Goal: Task Accomplishment & Management: Manage account settings

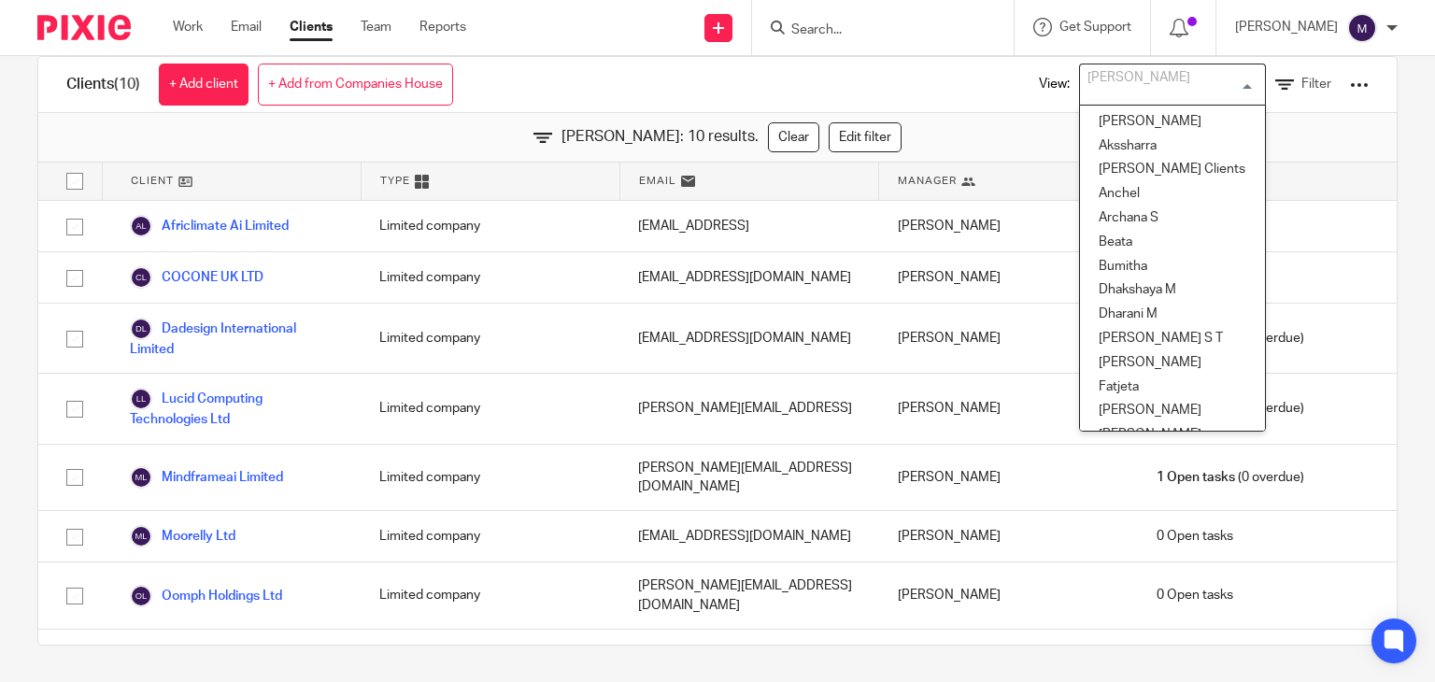
scroll to position [280, 0]
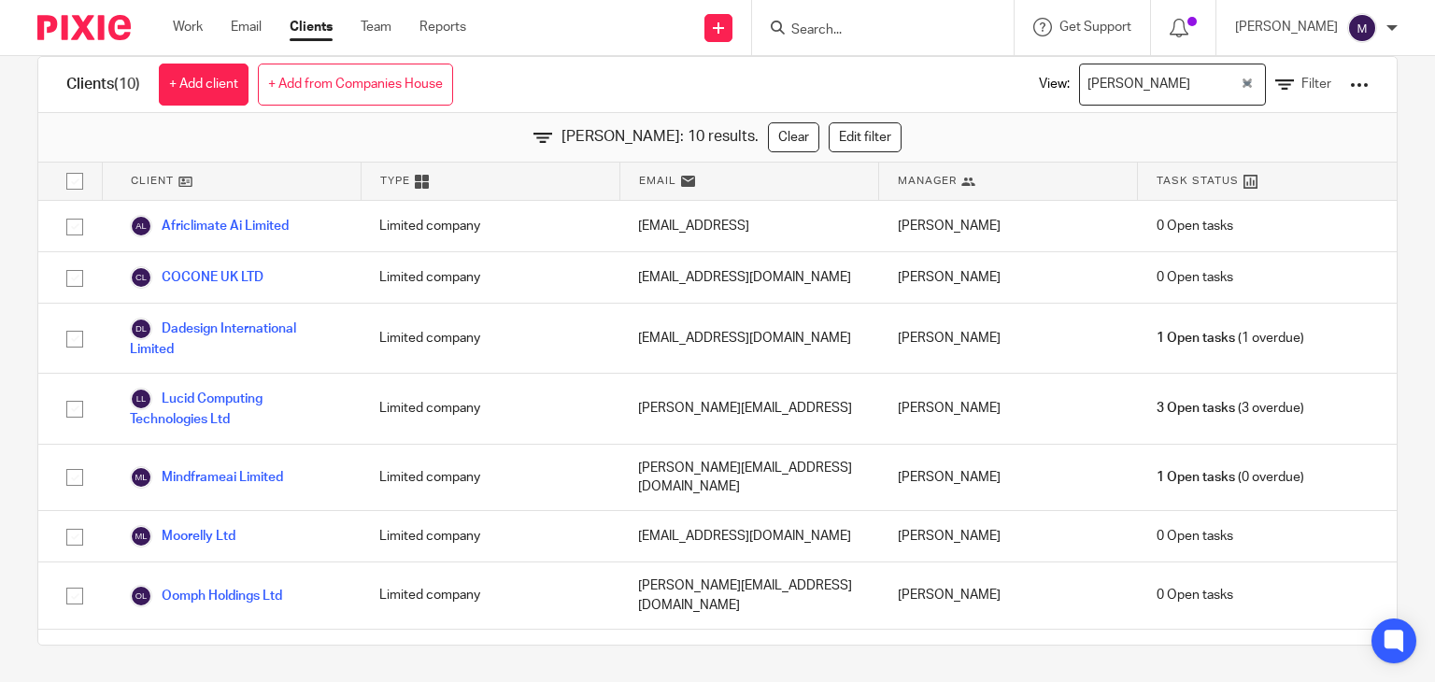
click at [872, 72] on div "Clients (10) + Add client + Add from Companies House View: Mithun Loading... Fi…" at bounding box center [717, 85] width 1358 height 56
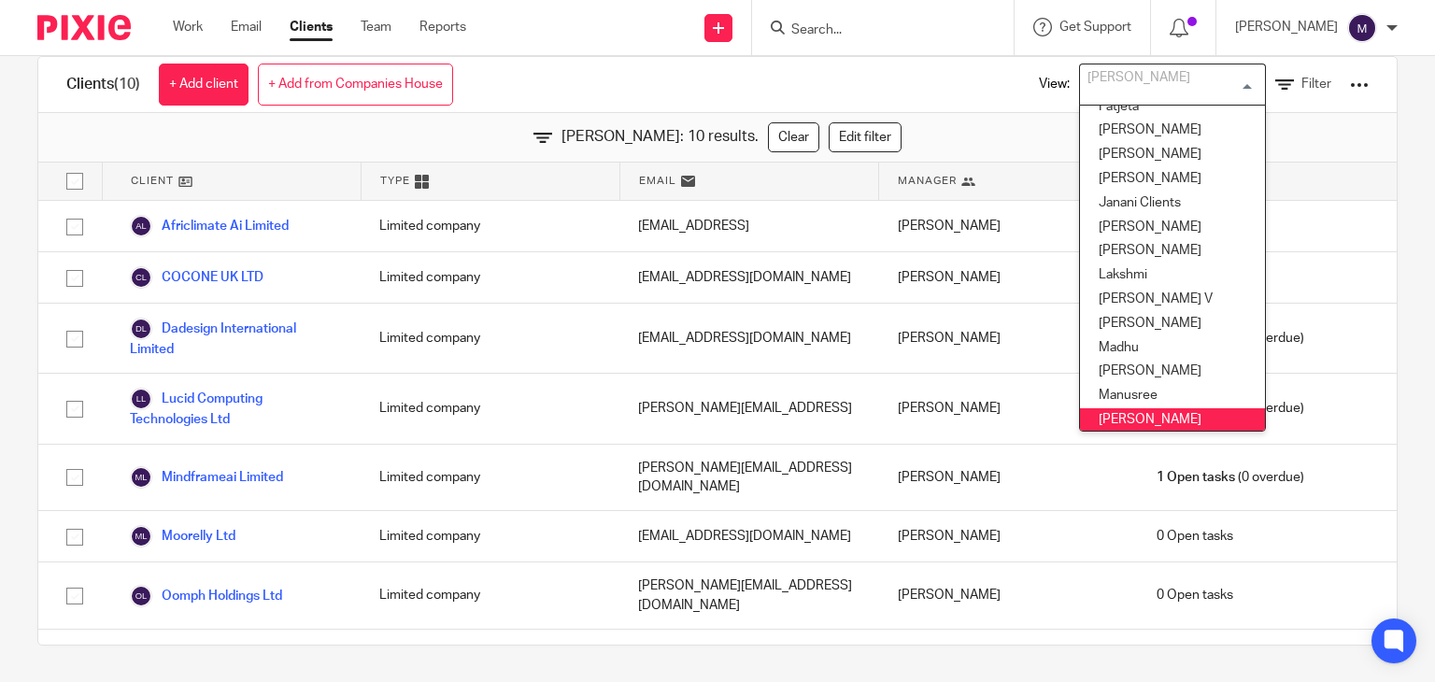
click at [1140, 84] on input "Search for option" at bounding box center [1168, 84] width 173 height 33
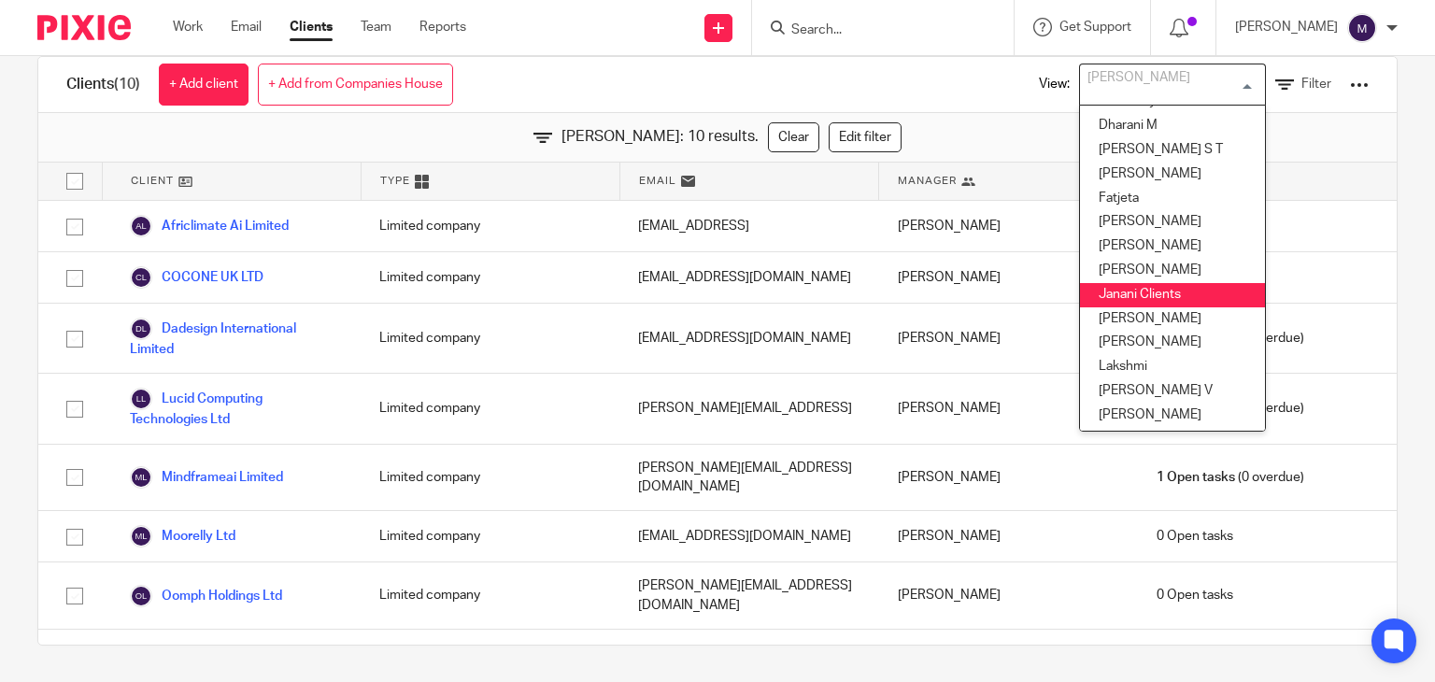
scroll to position [187, 0]
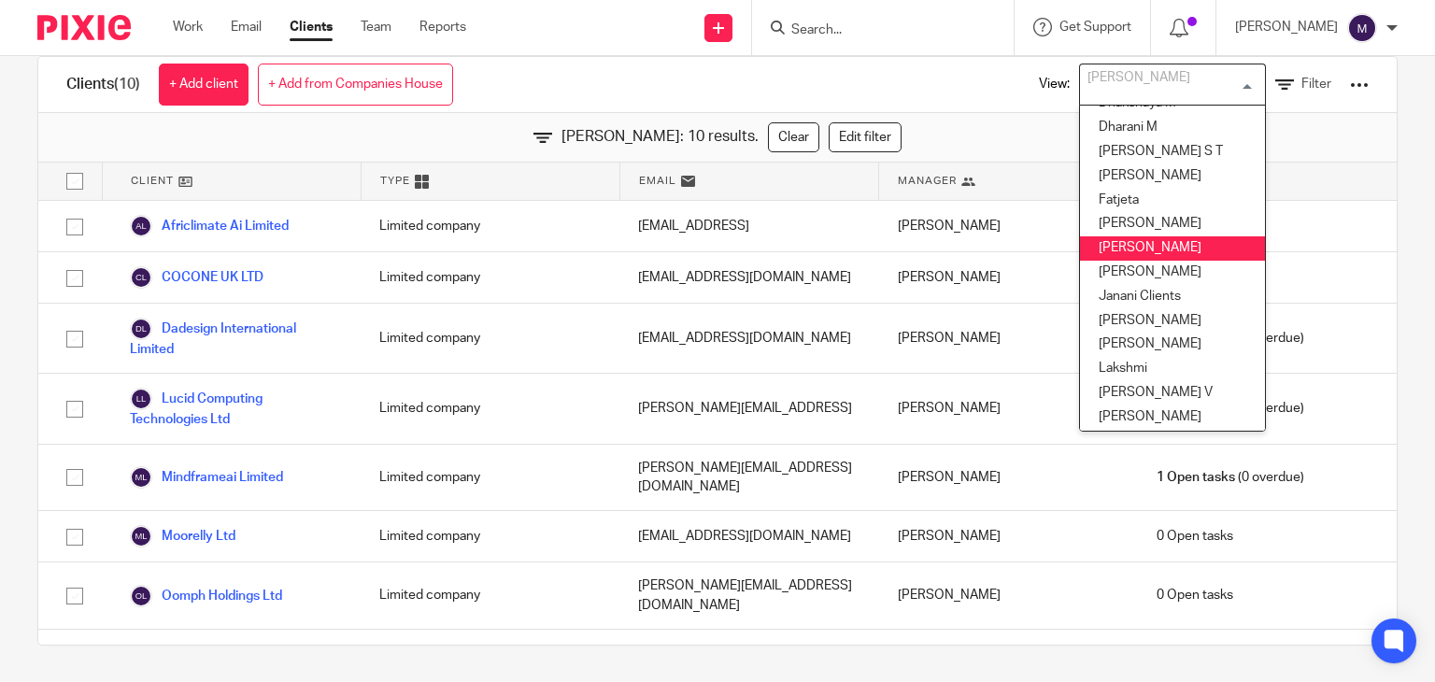
click at [1114, 248] on li "Hely Patel" at bounding box center [1172, 248] width 185 height 24
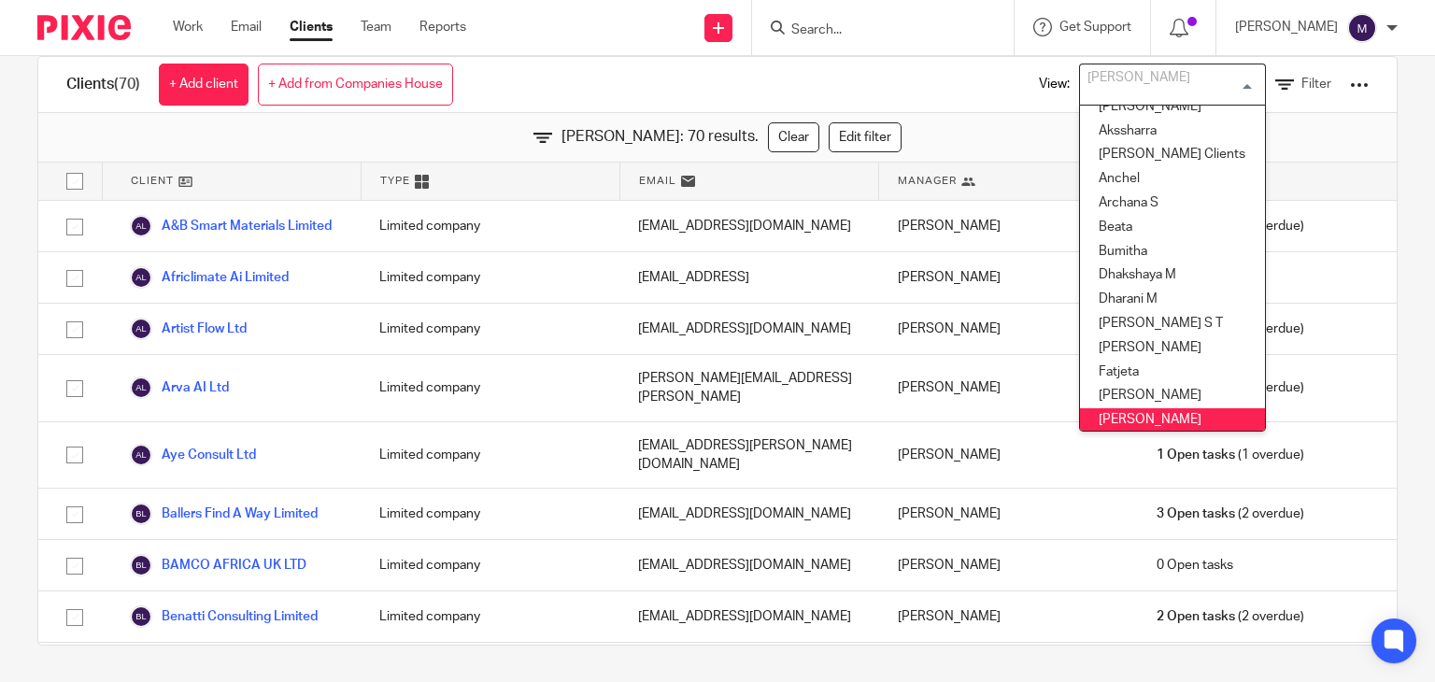
scroll to position [0, 0]
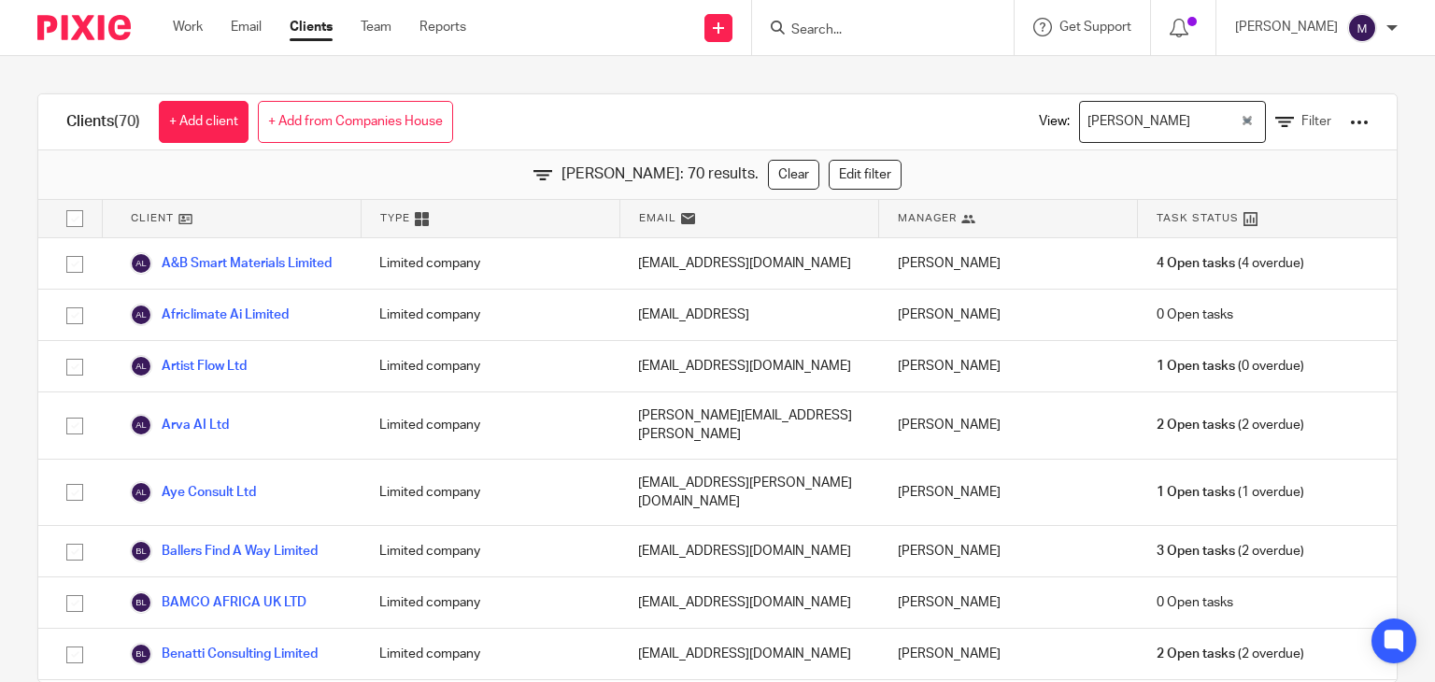
click at [534, 70] on div "Clients (70) + Add client + Add from Companies House View: Hely Patel Loading..…" at bounding box center [717, 369] width 1435 height 626
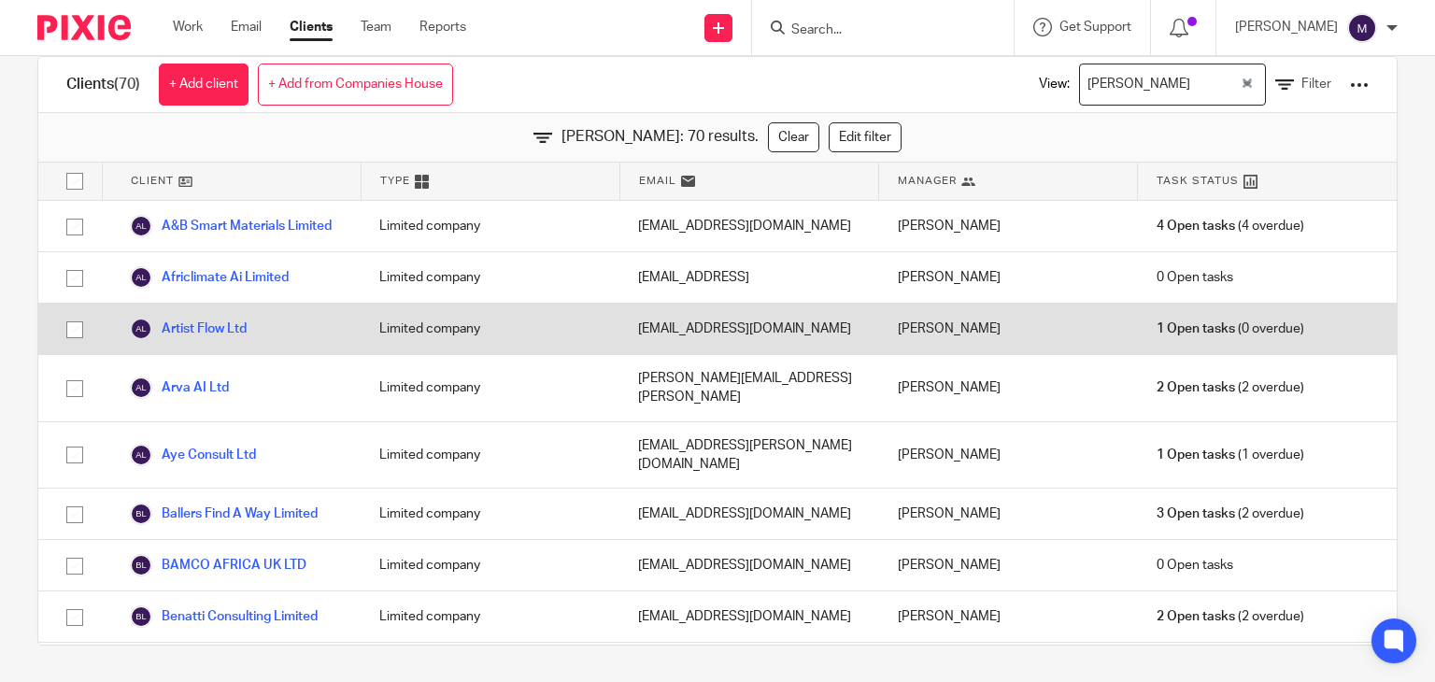
click at [74, 344] on input "checkbox" at bounding box center [74, 329] width 35 height 35
checkbox input "true"
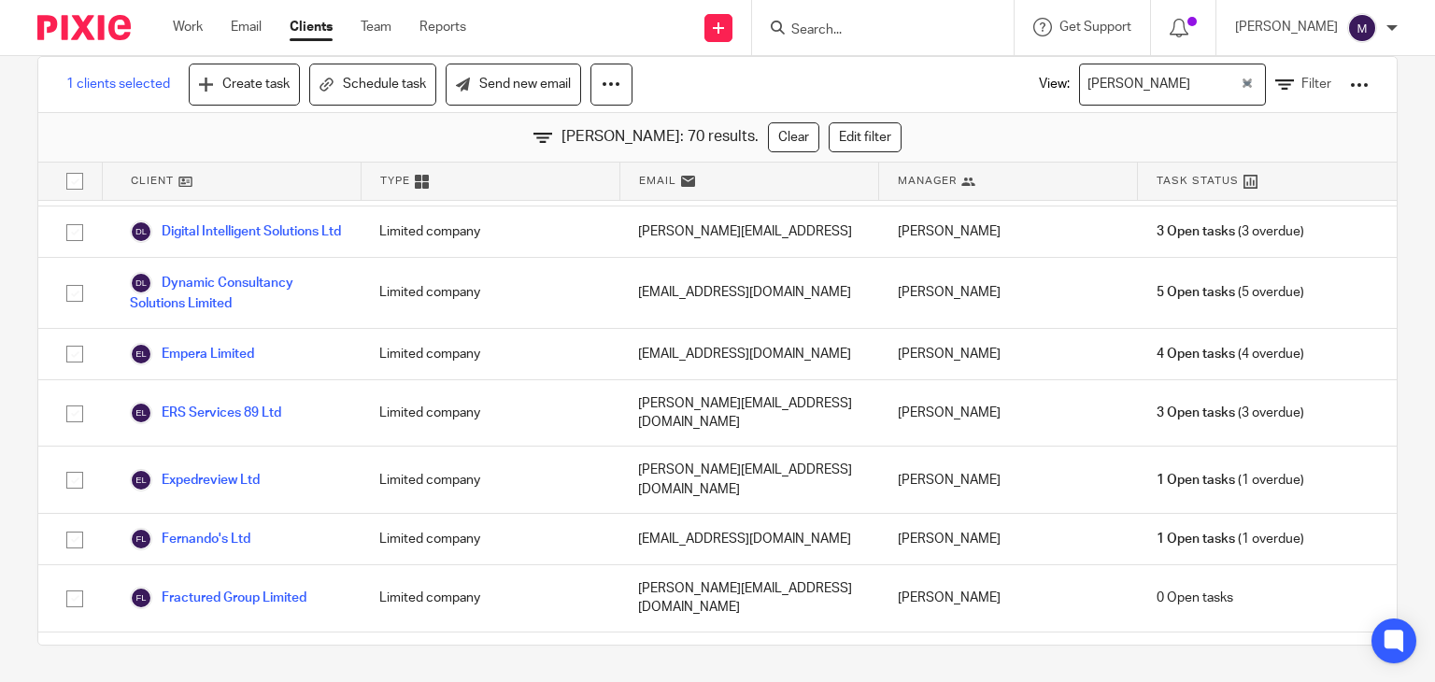
scroll to position [1023, 0]
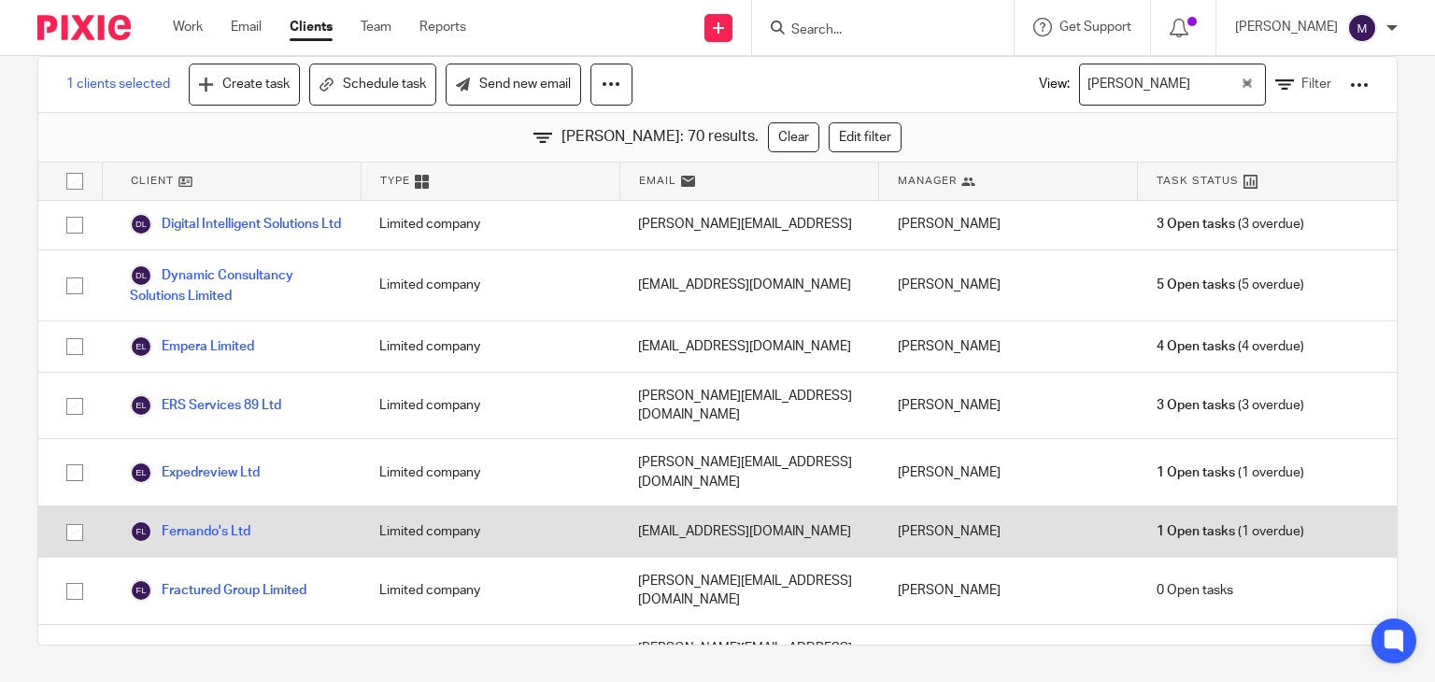
click at [62, 515] on input "checkbox" at bounding box center [74, 532] width 35 height 35
checkbox input "true"
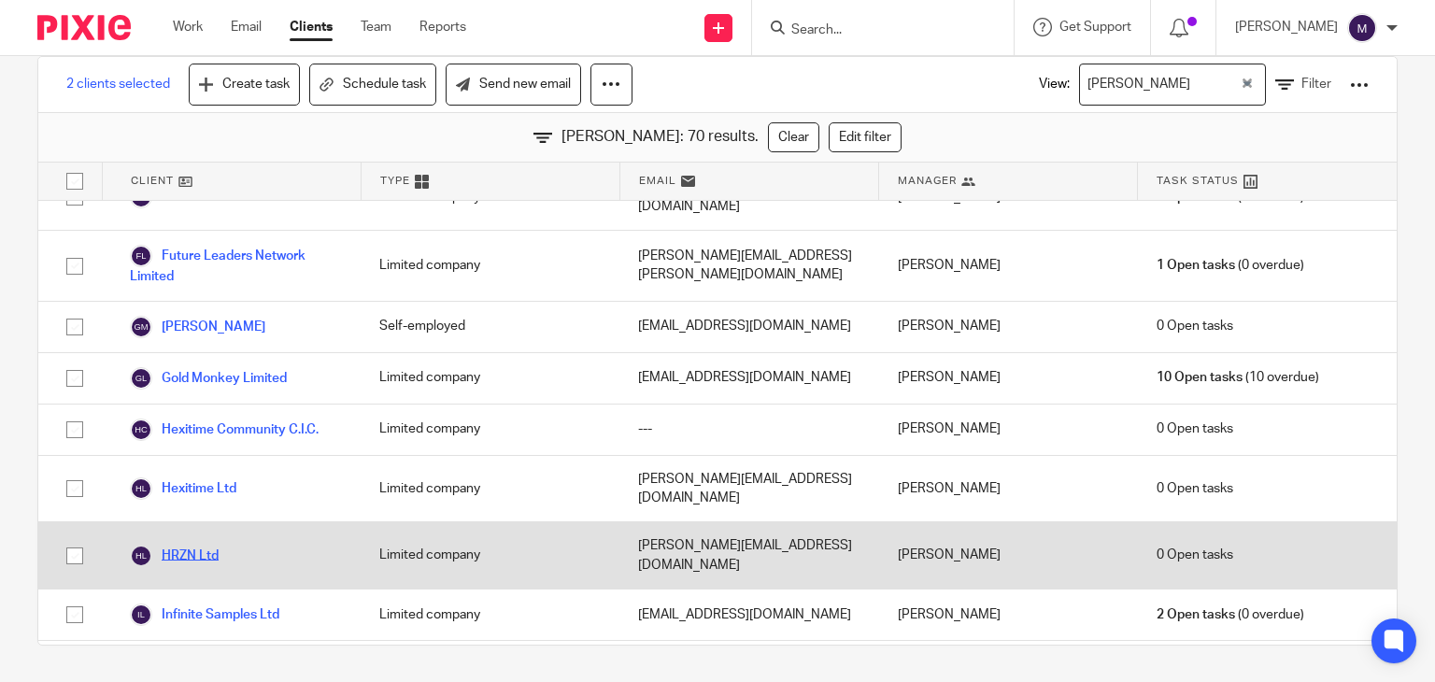
scroll to position [1495, 0]
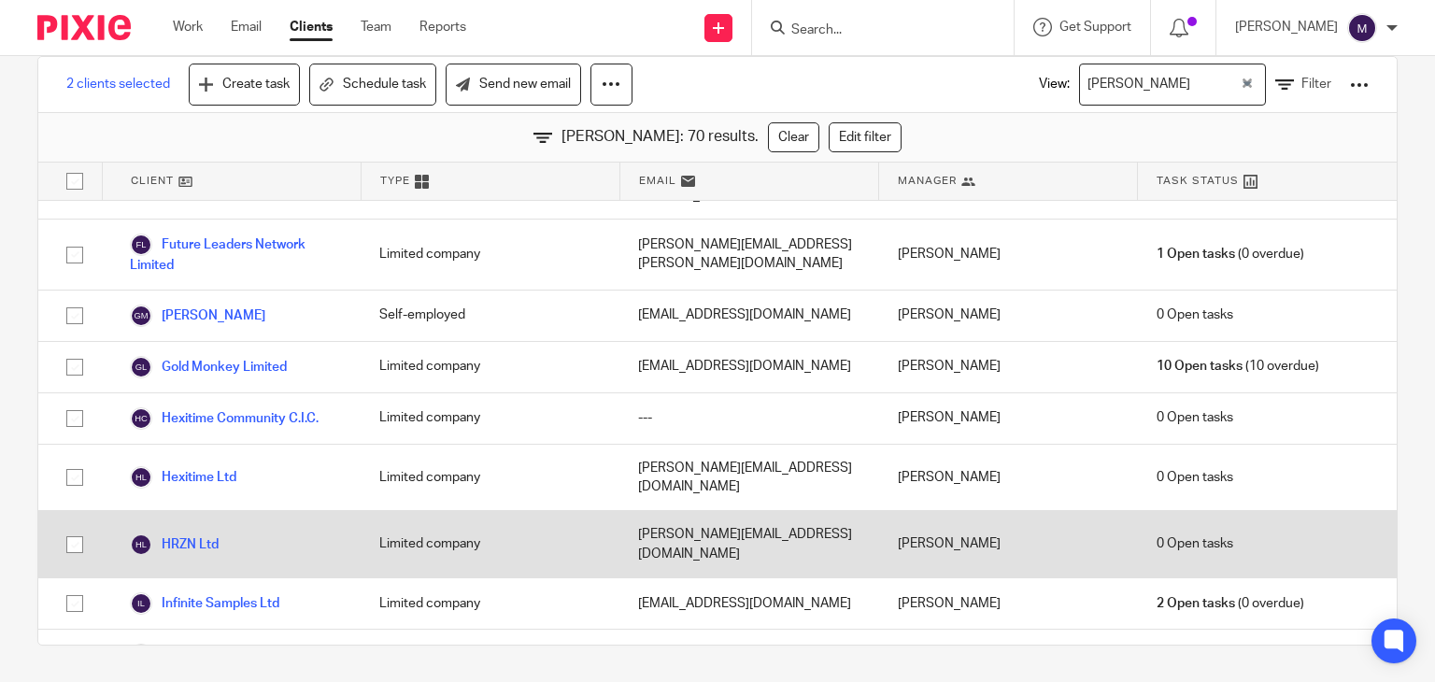
click at [76, 527] on input "checkbox" at bounding box center [74, 544] width 35 height 35
checkbox input "true"
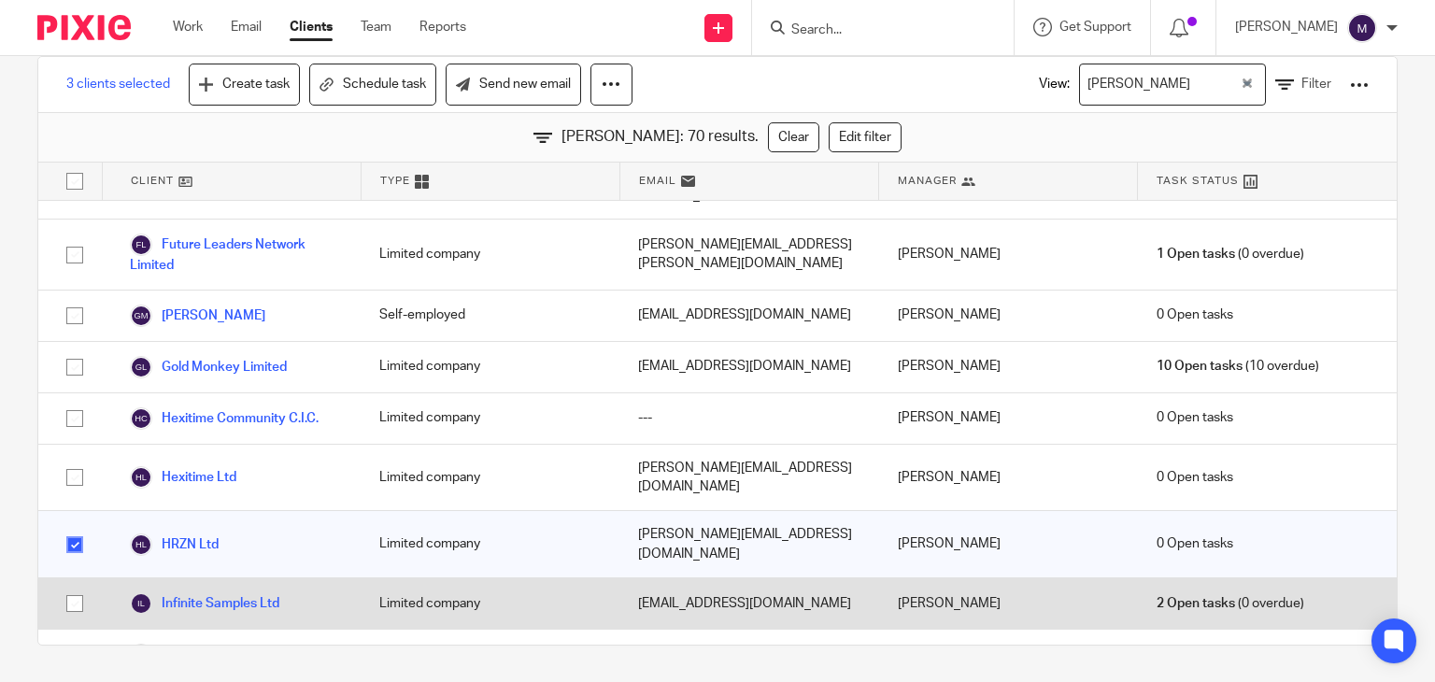
click at [76, 586] on input "checkbox" at bounding box center [74, 603] width 35 height 35
checkbox input "true"
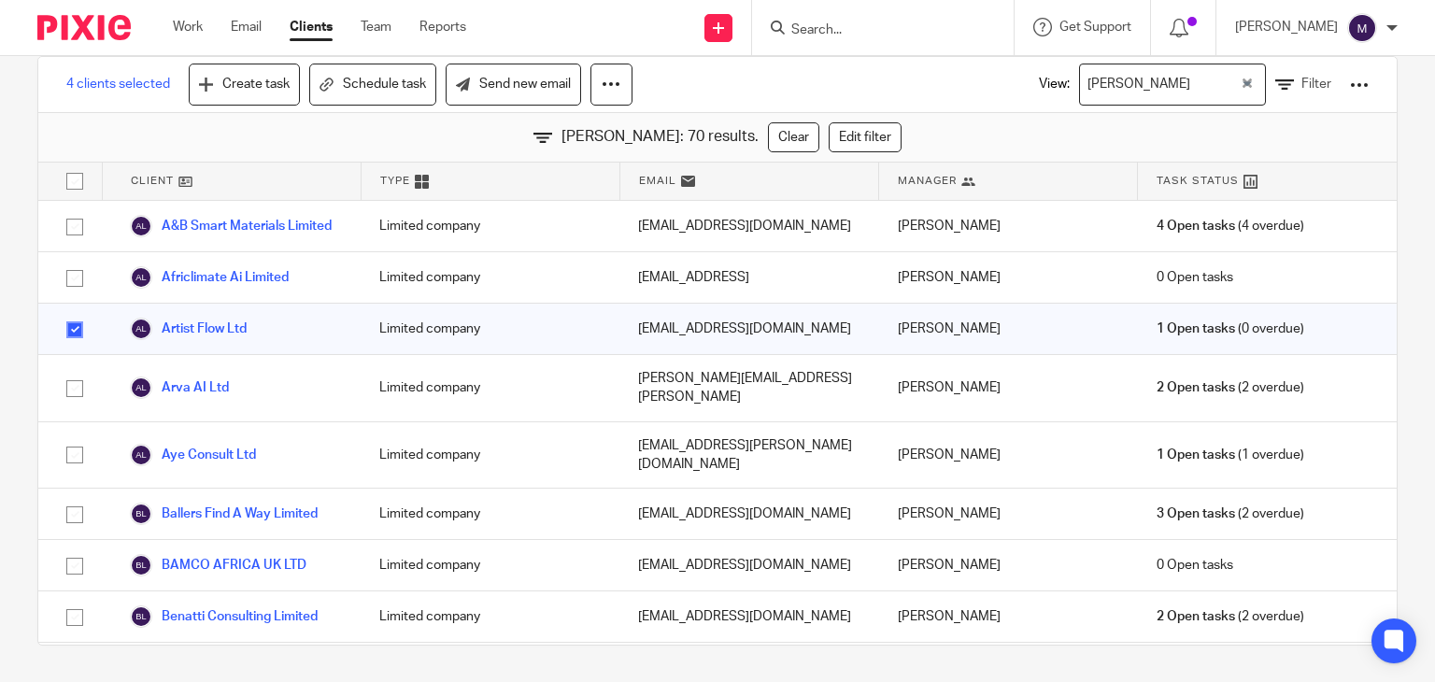
scroll to position [0, 0]
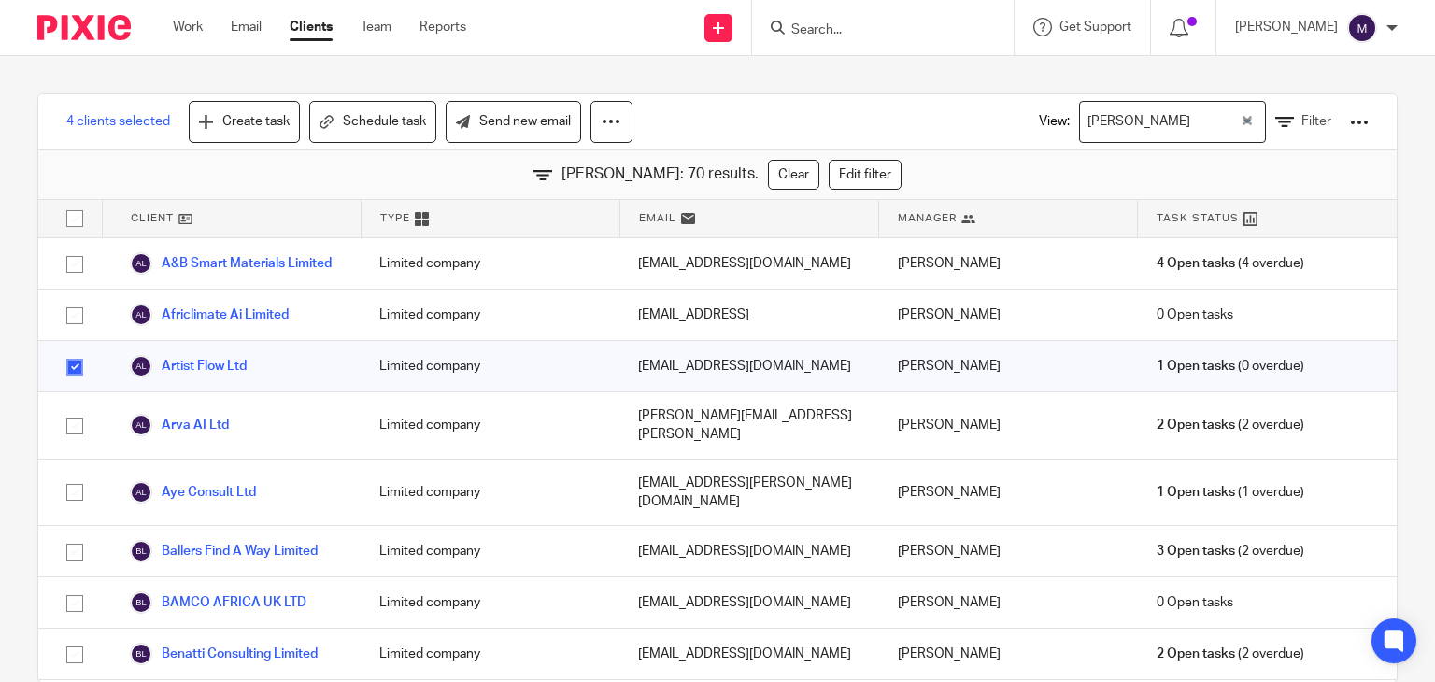
click at [80, 203] on input "checkbox" at bounding box center [74, 218] width 35 height 35
checkbox input "true"
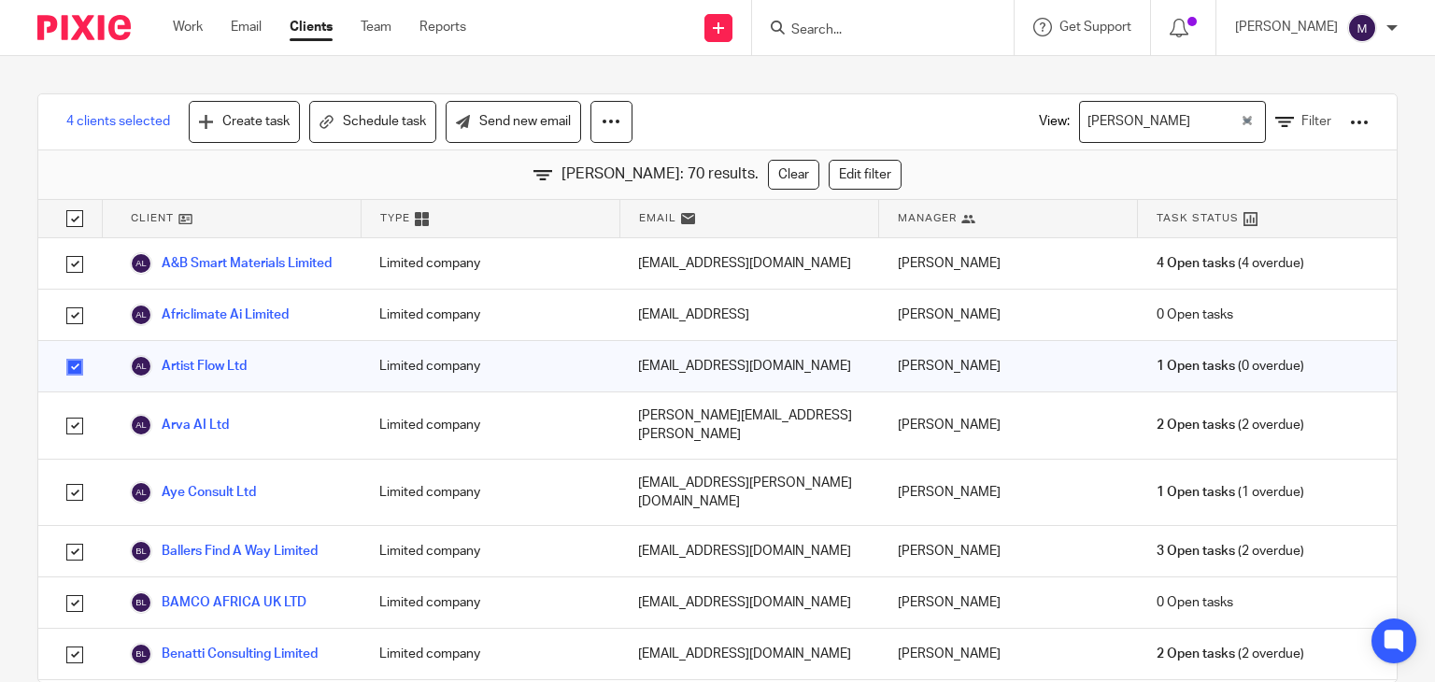
checkbox input "true"
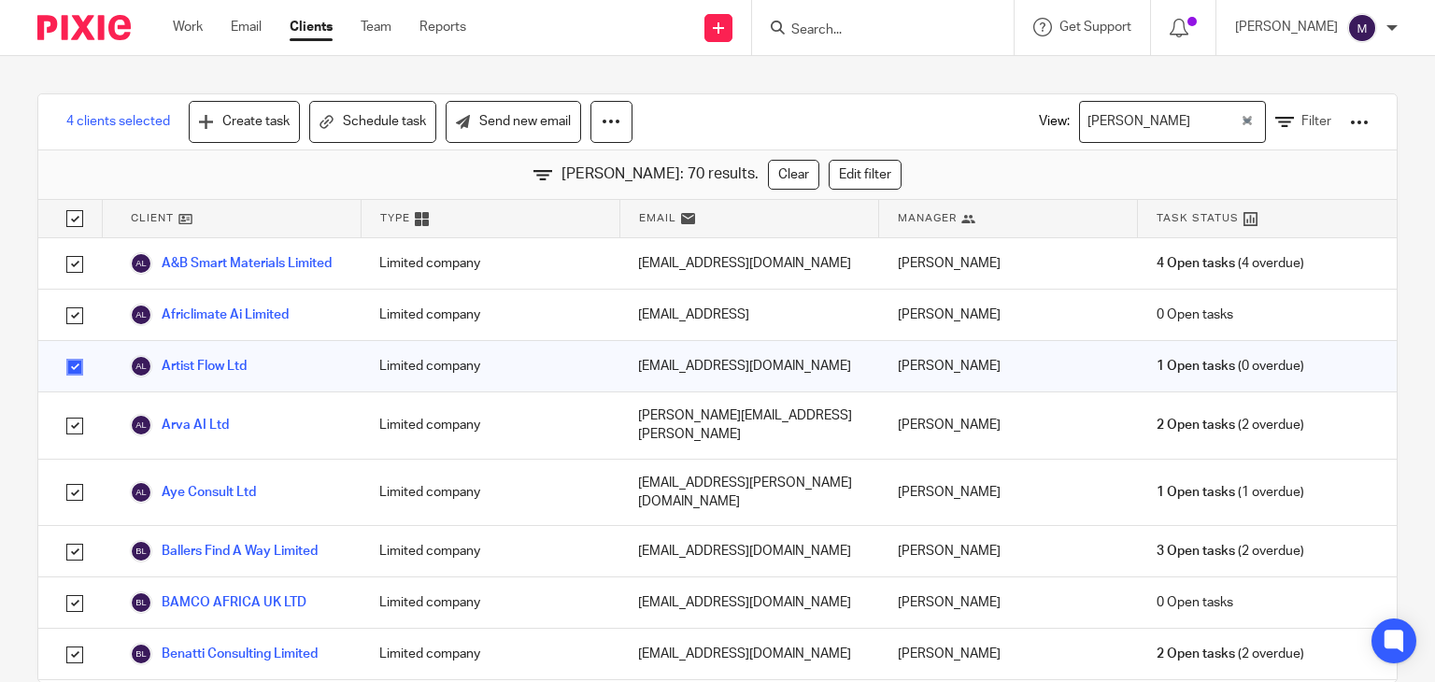
checkbox input "true"
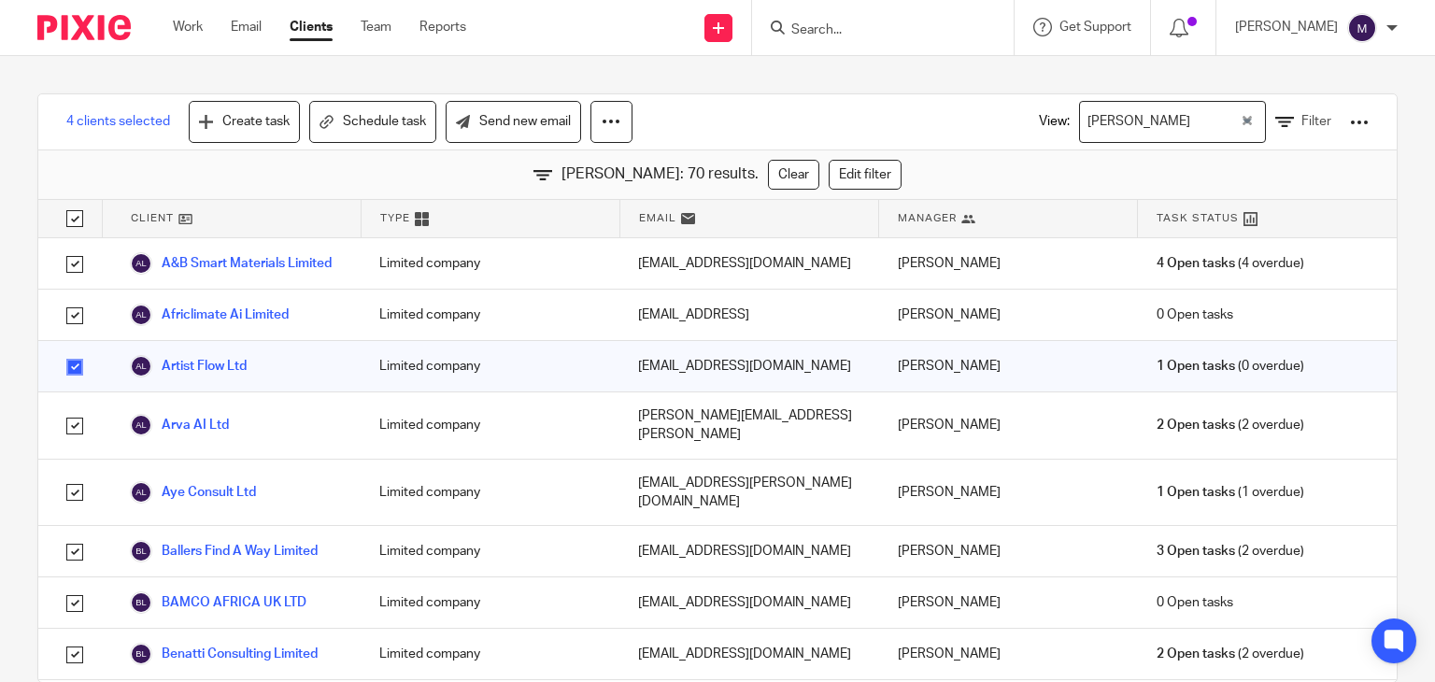
checkbox input "true"
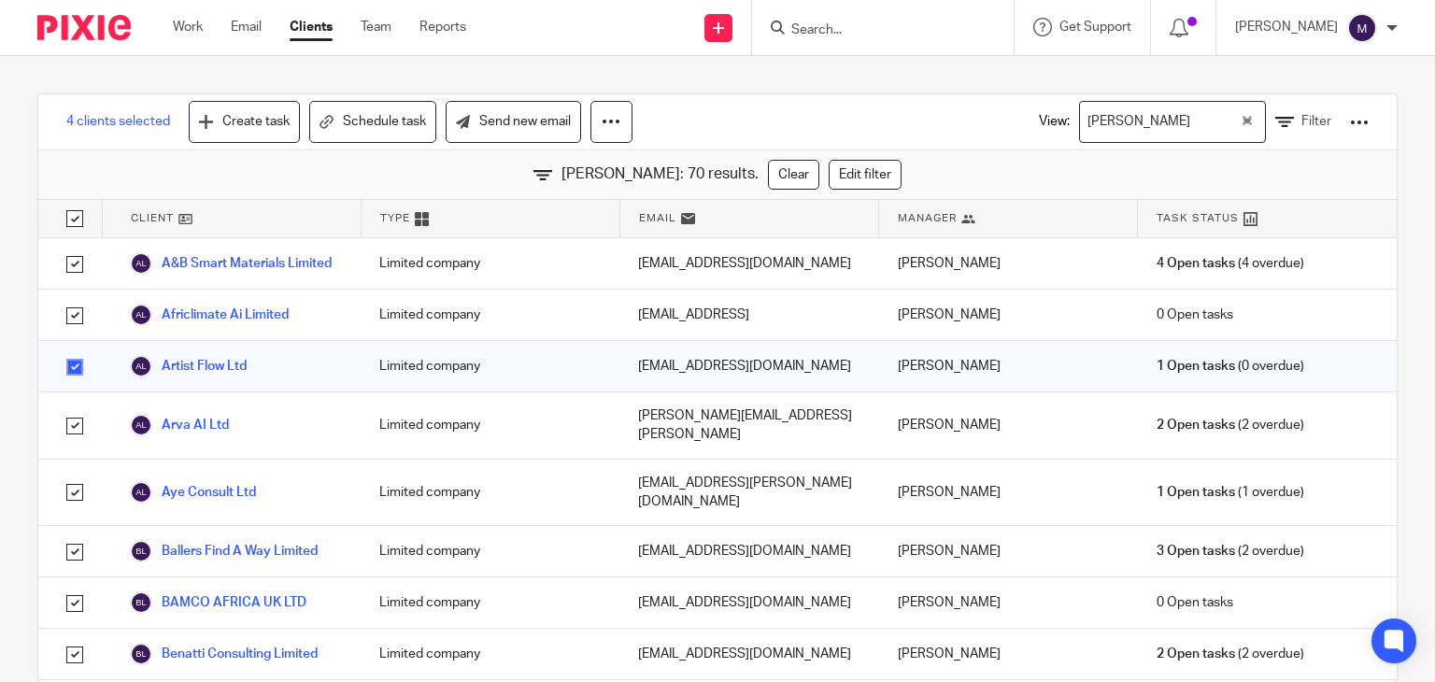
checkbox input "true"
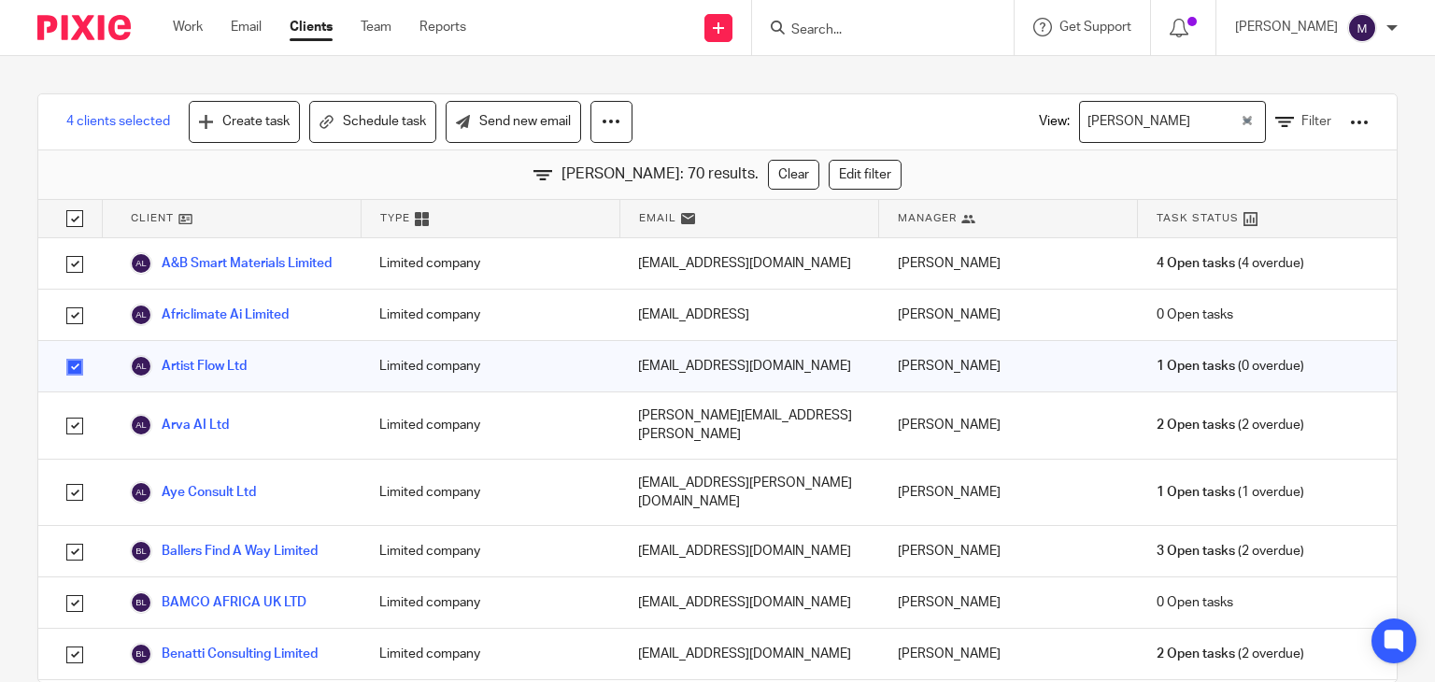
checkbox input "true"
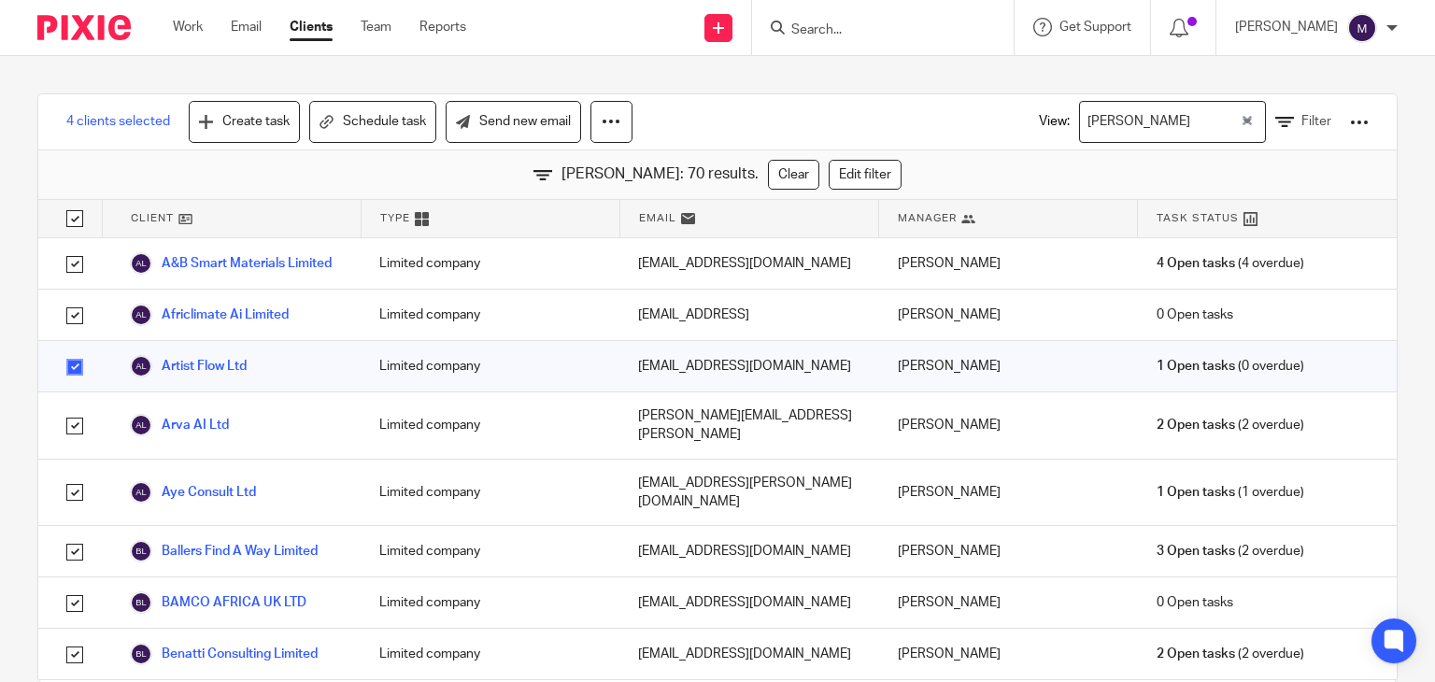
checkbox input "true"
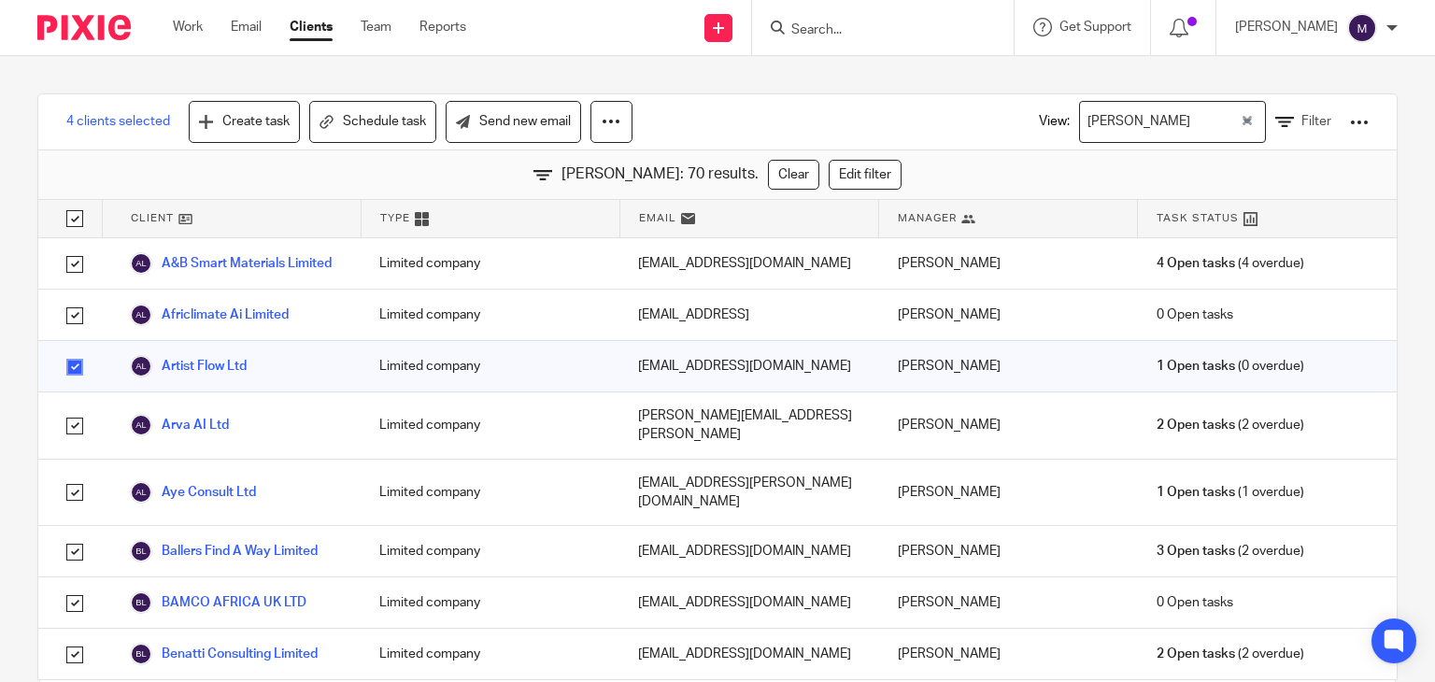
checkbox input "true"
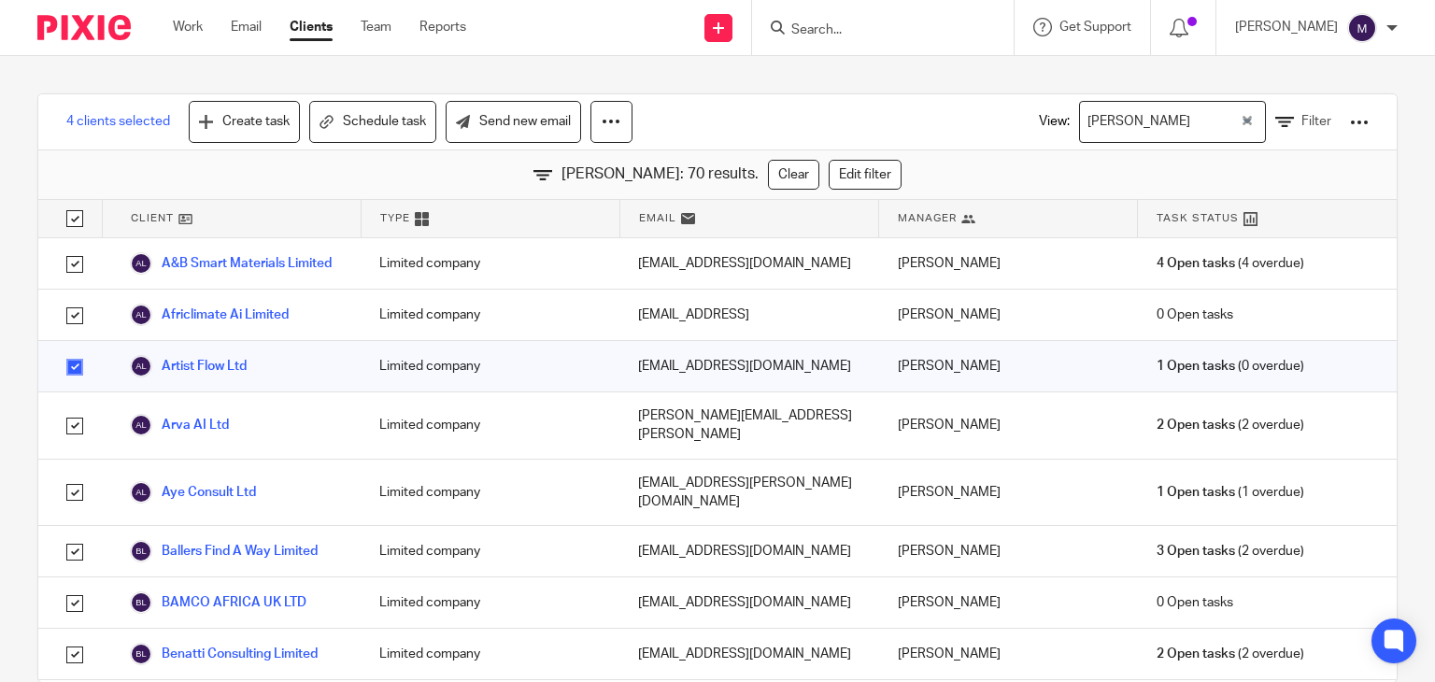
checkbox input "true"
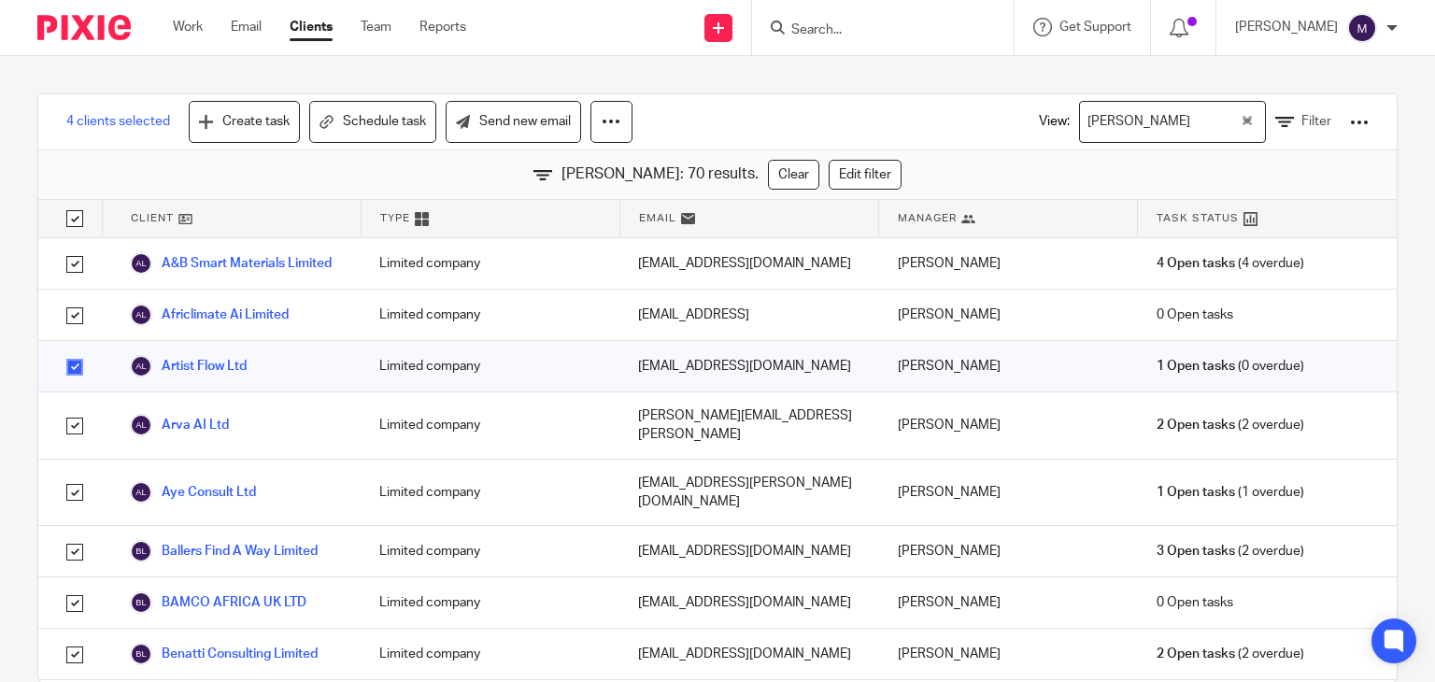
checkbox input "true"
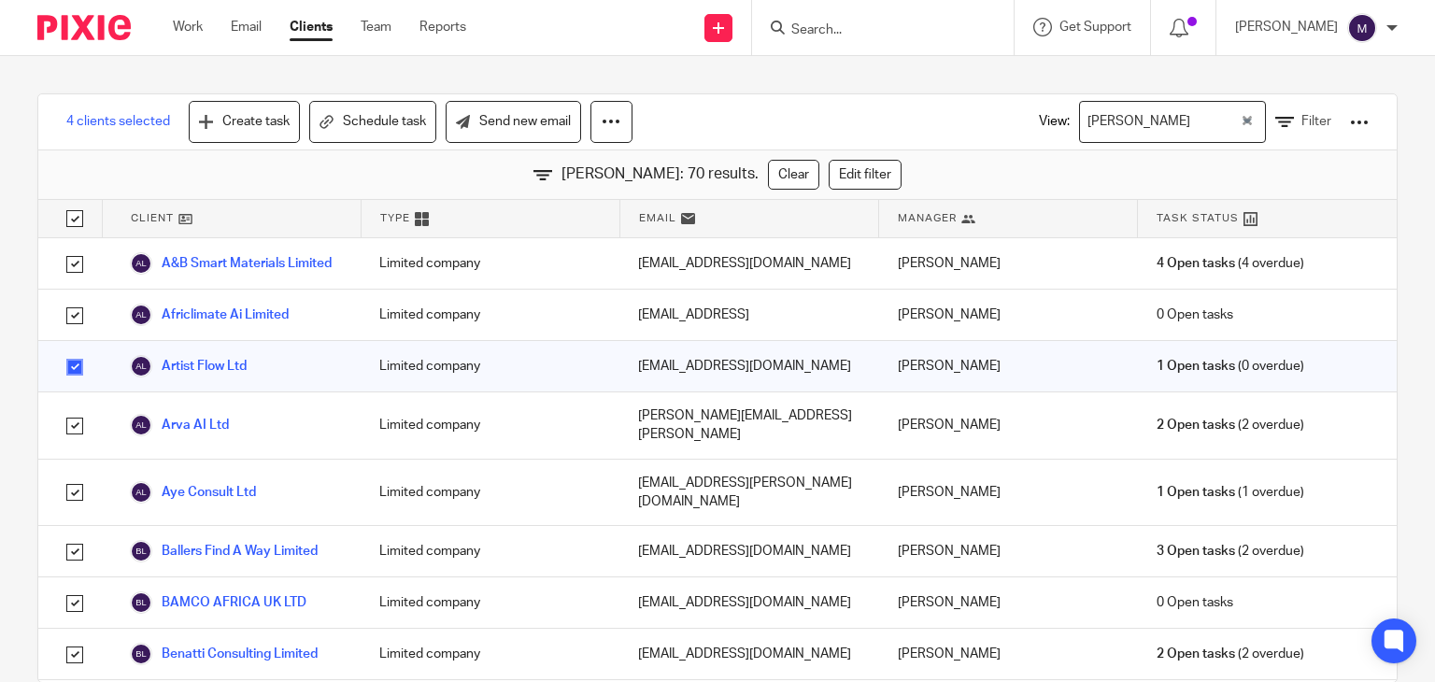
checkbox input "true"
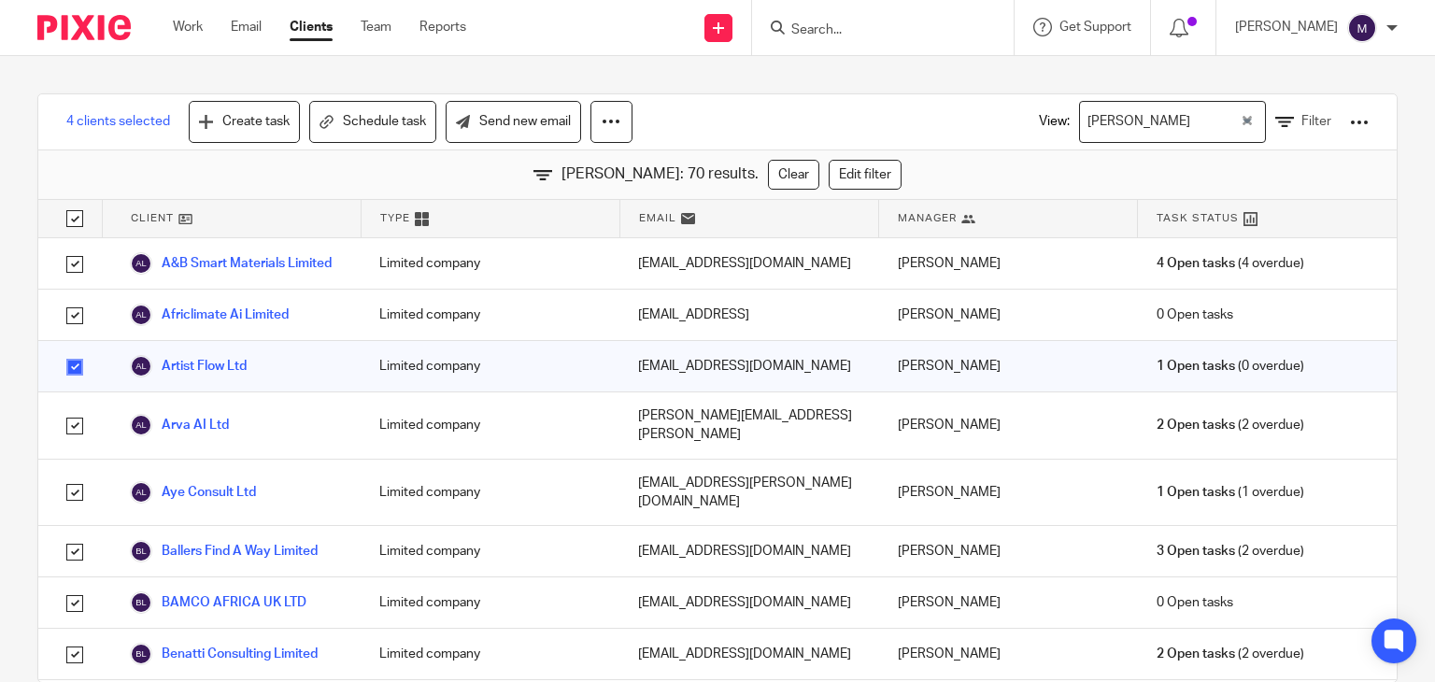
checkbox input "true"
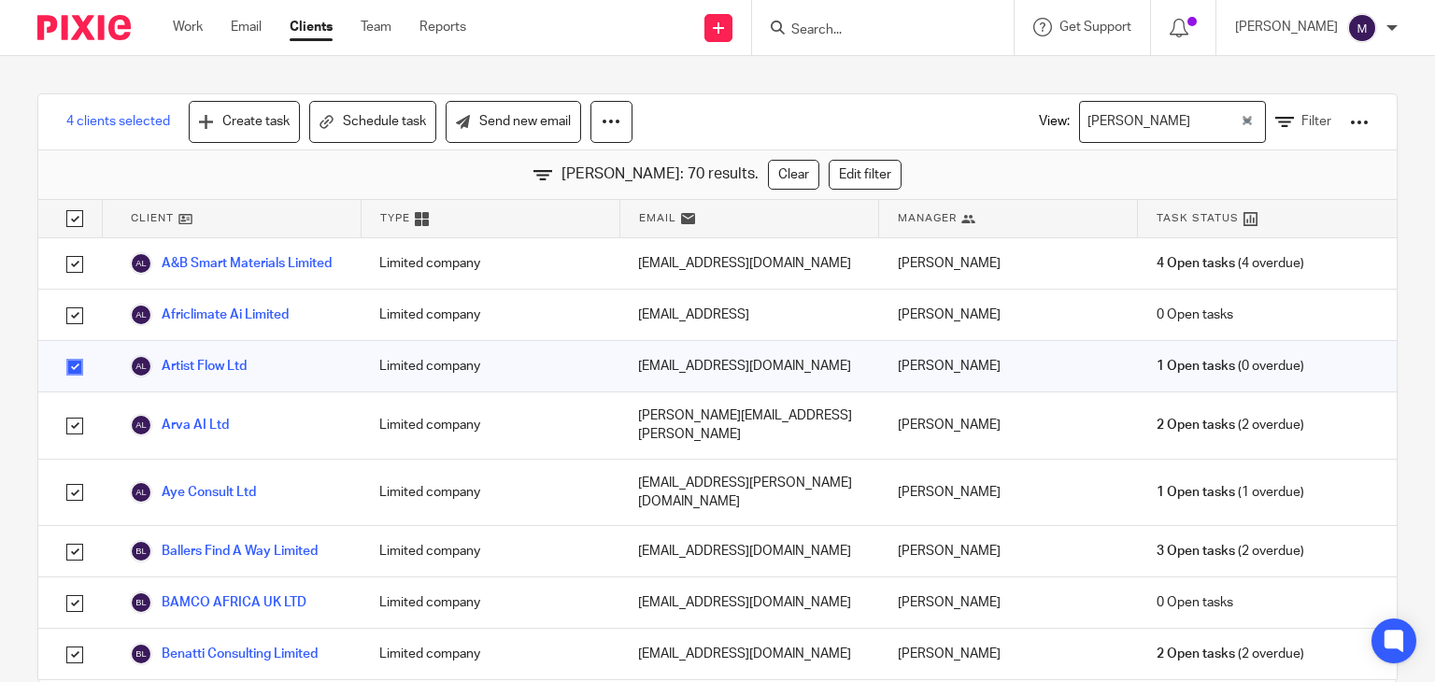
checkbox input "true"
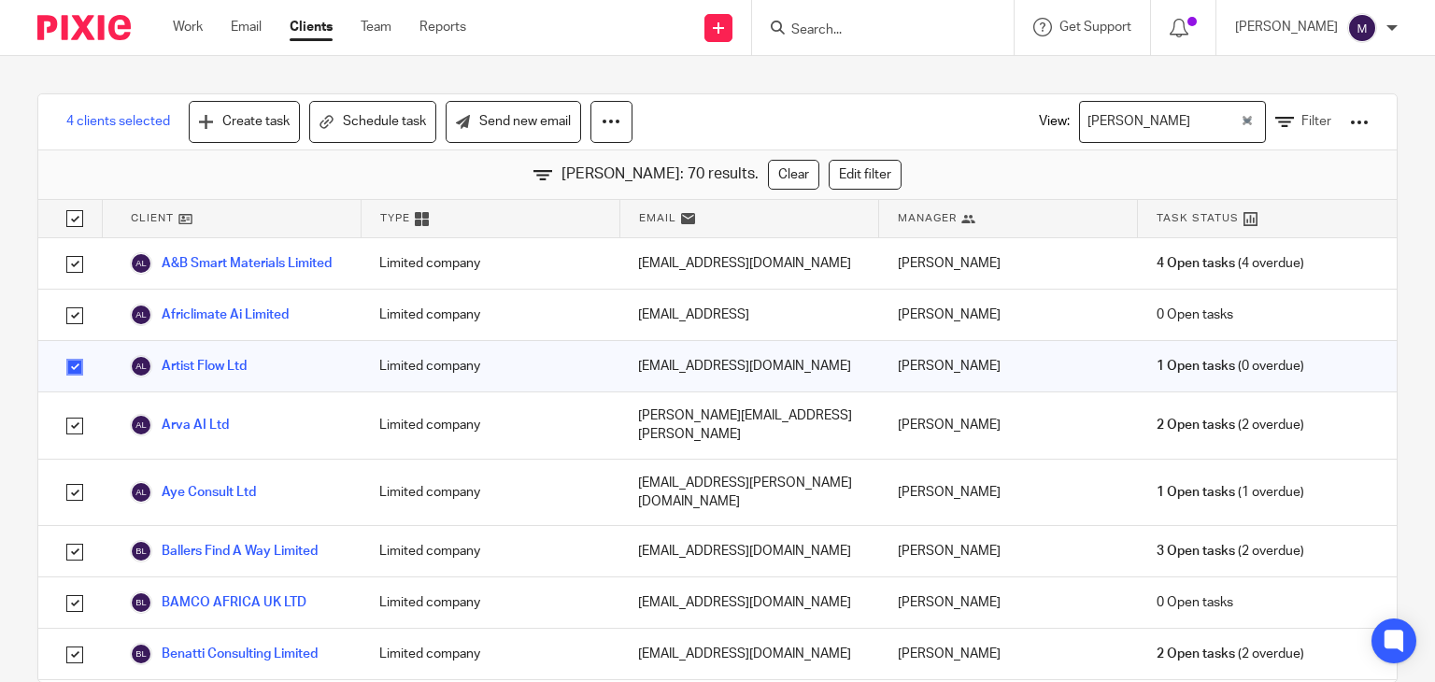
checkbox input "true"
click at [80, 203] on input "checkbox" at bounding box center [74, 218] width 35 height 35
checkbox input "false"
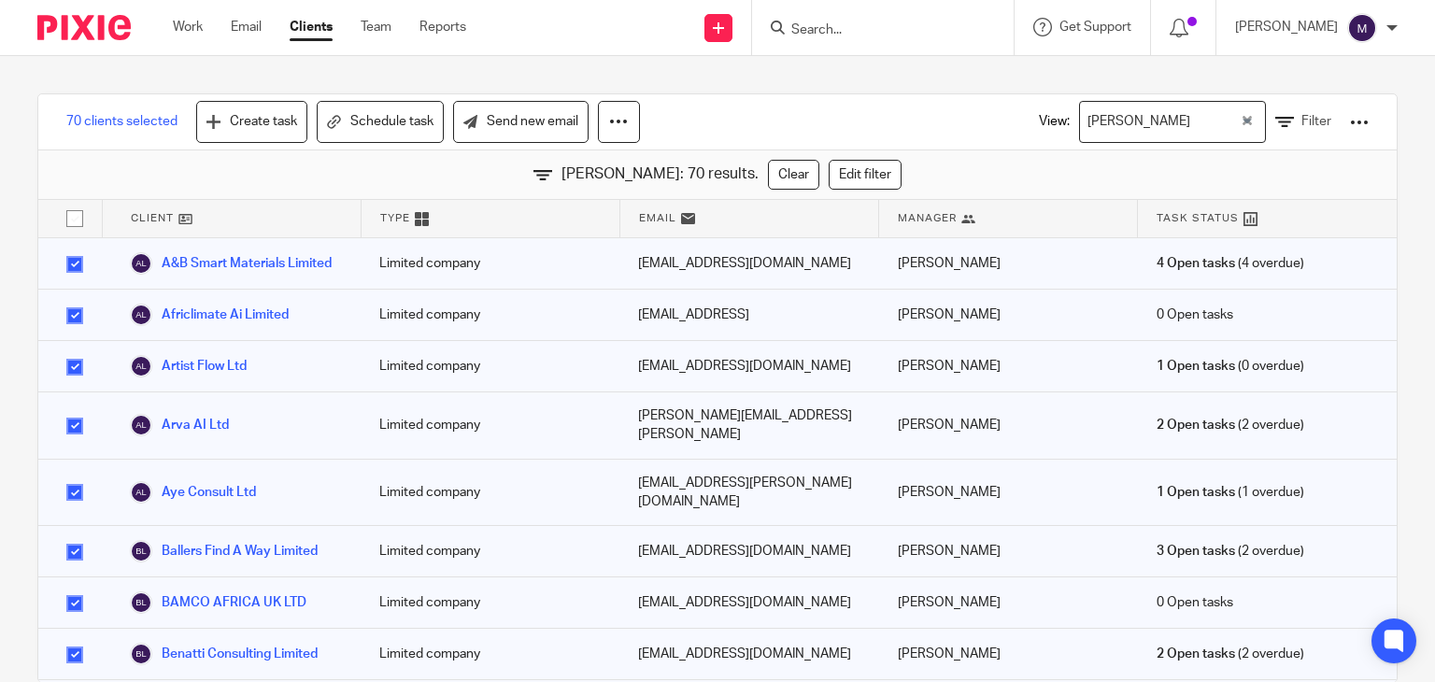
checkbox input "false"
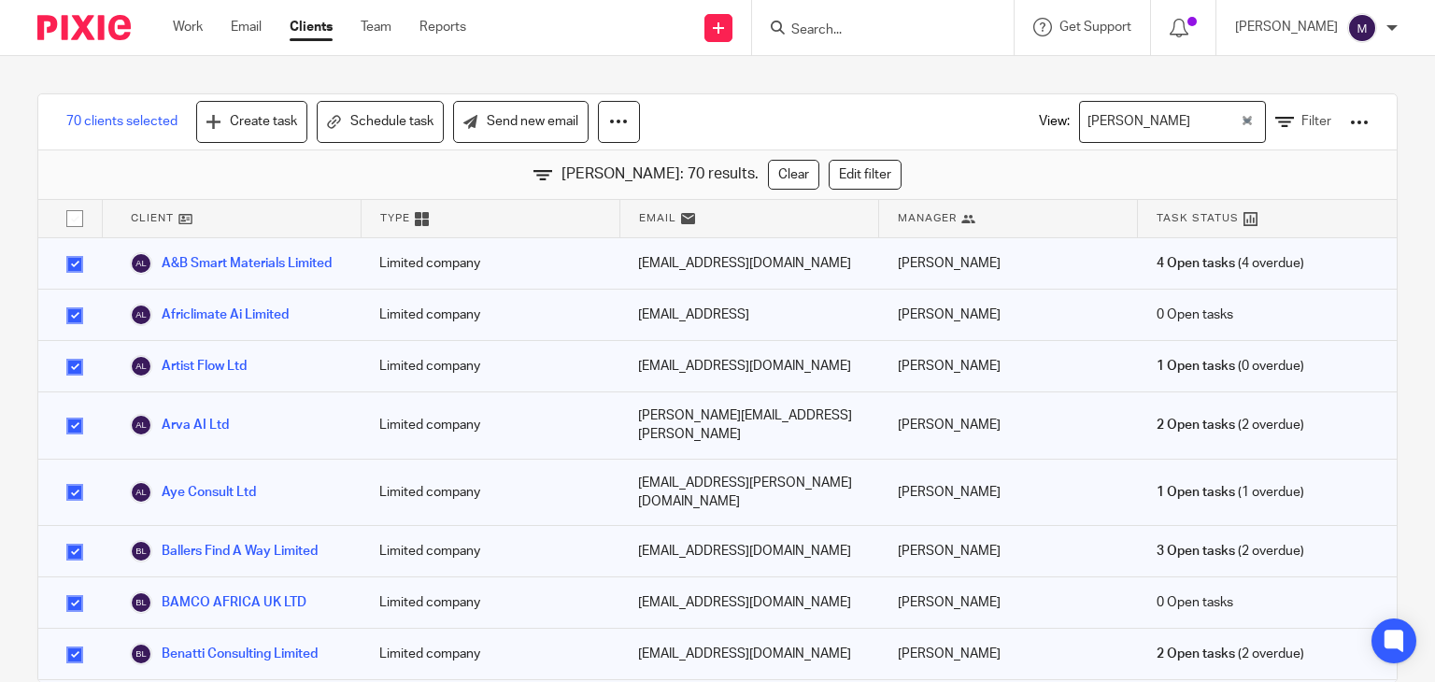
checkbox input "false"
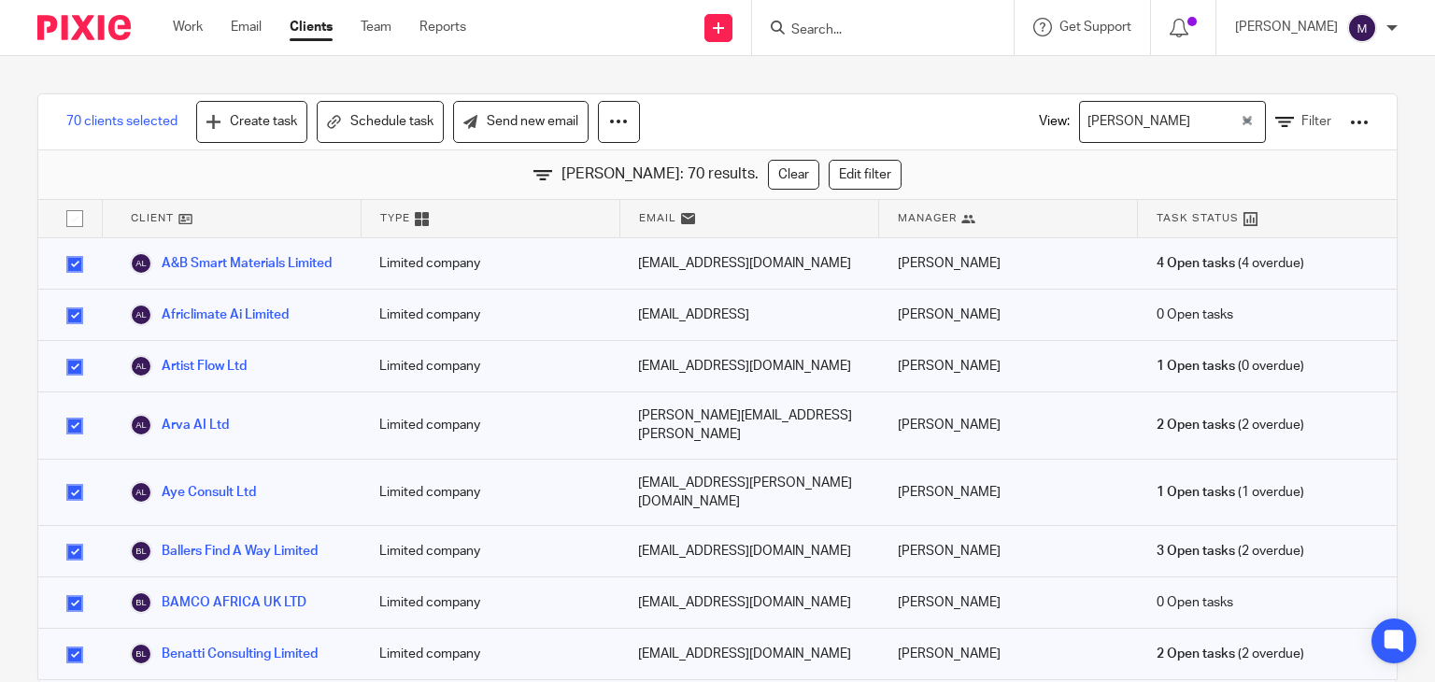
checkbox input "false"
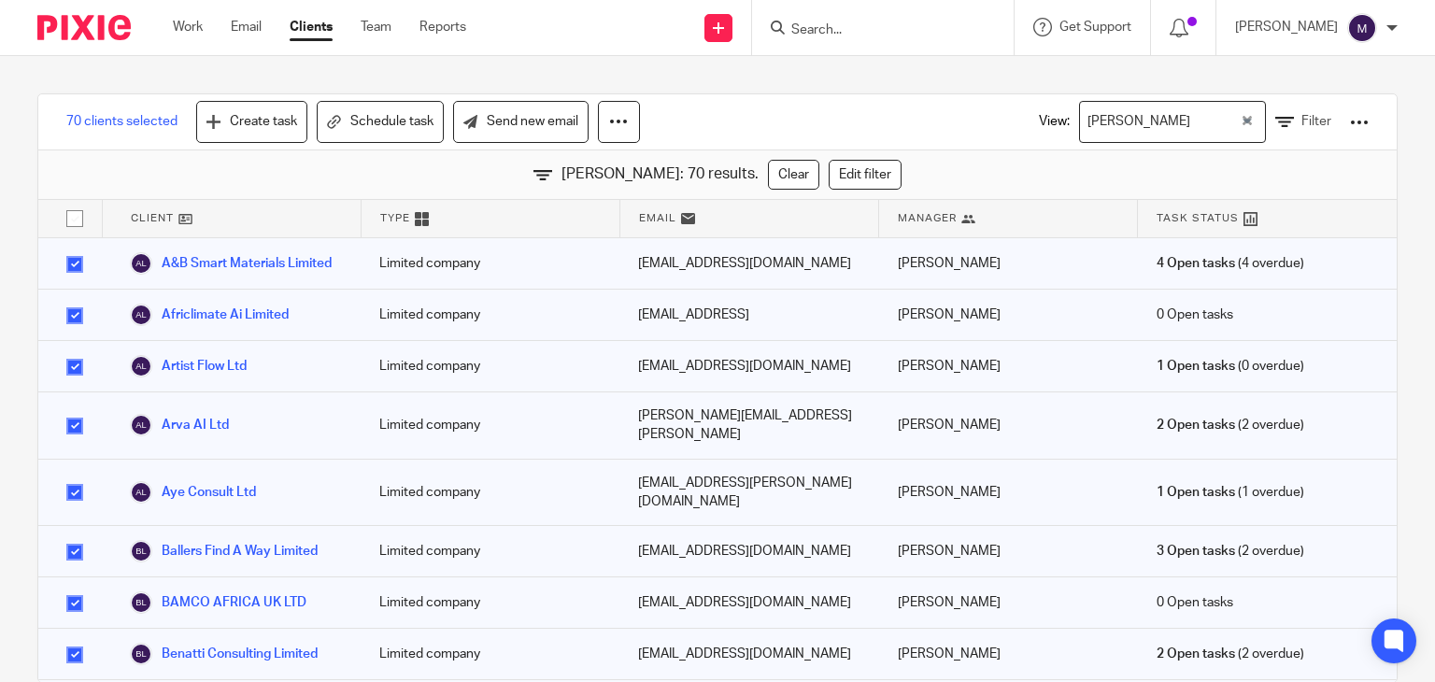
checkbox input "false"
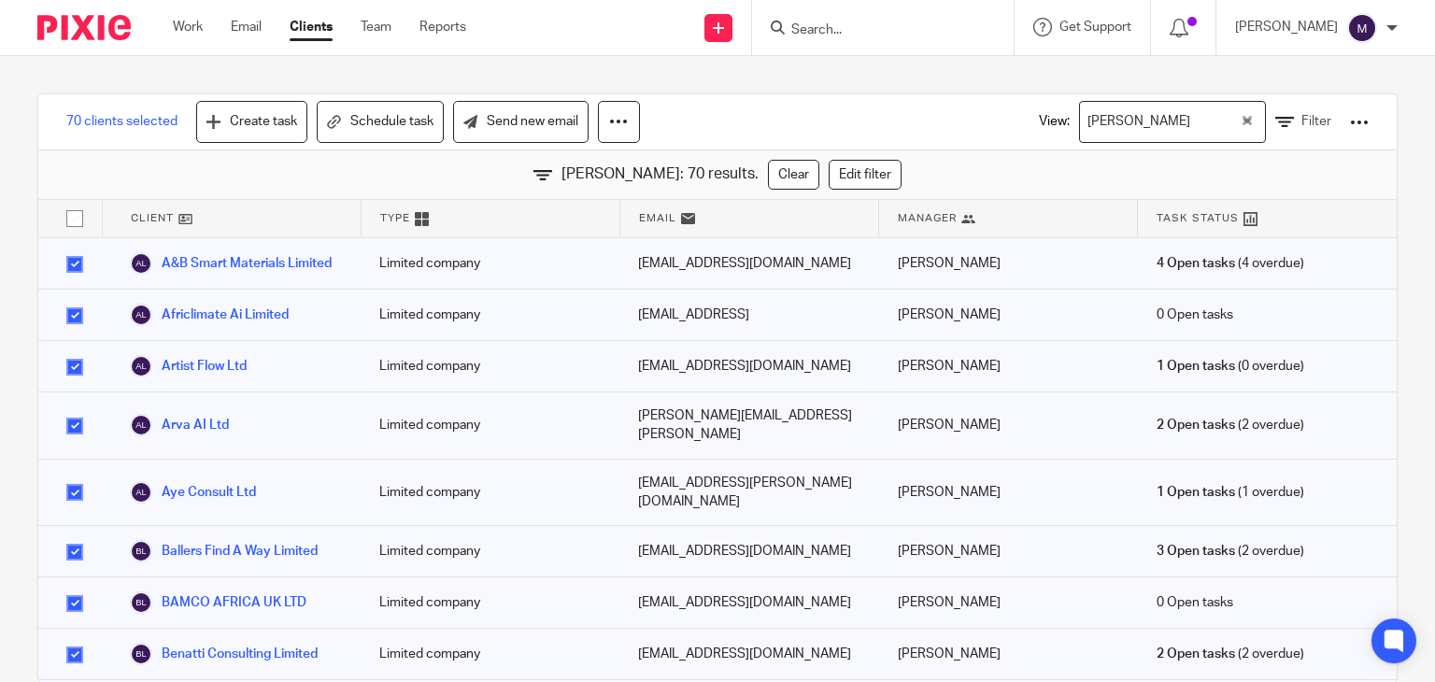
checkbox input "false"
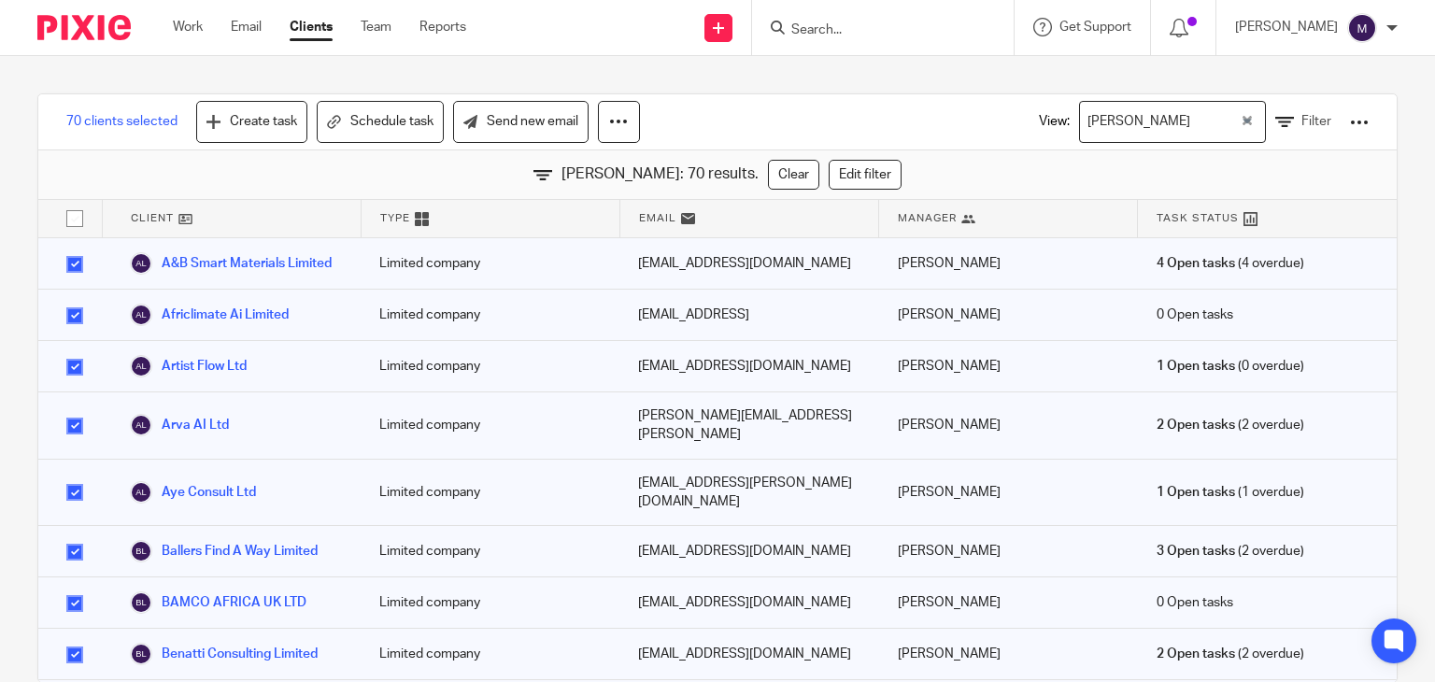
checkbox input "false"
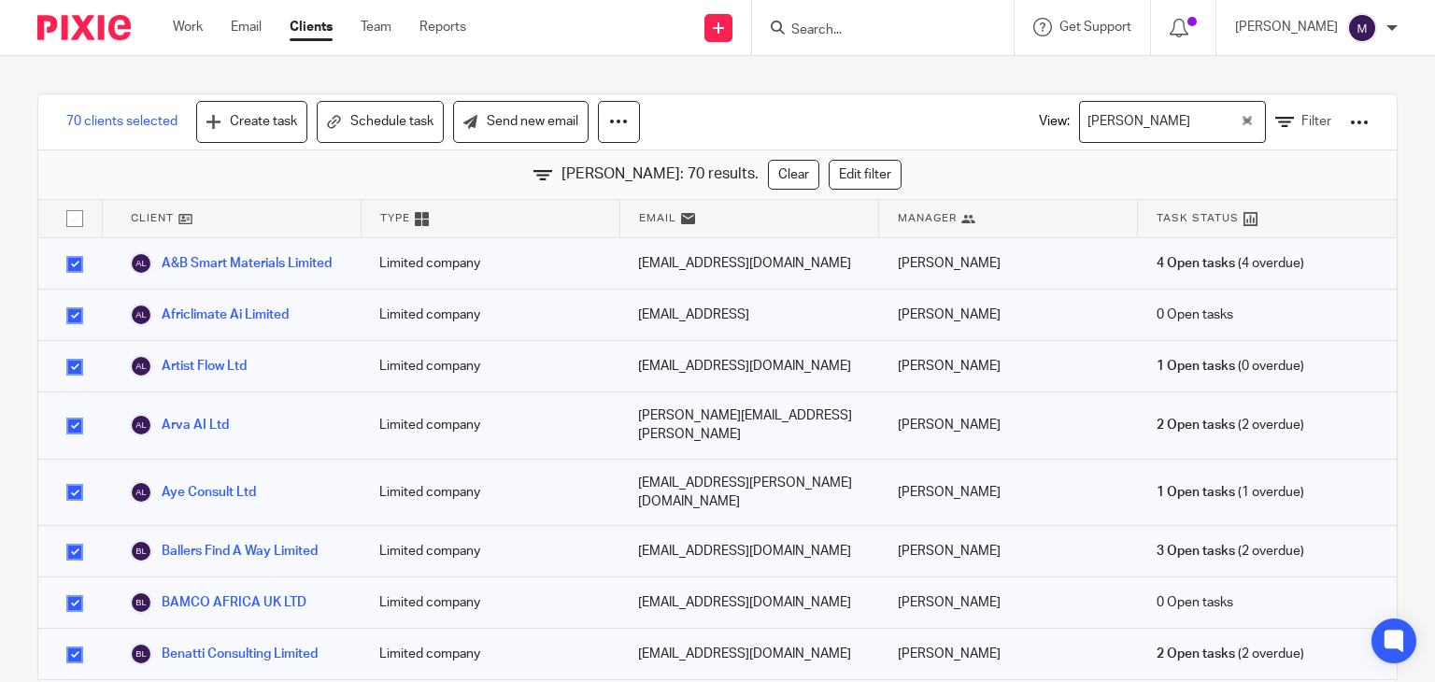
checkbox input "false"
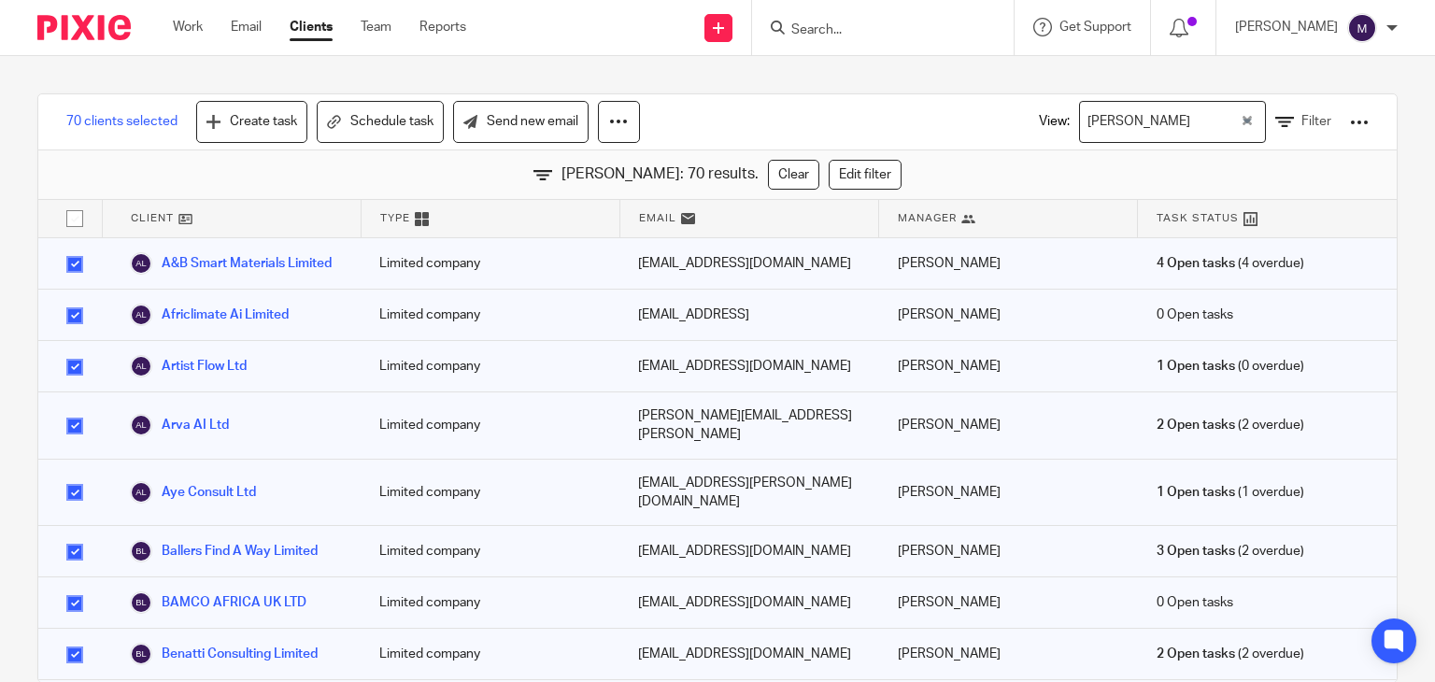
checkbox input "false"
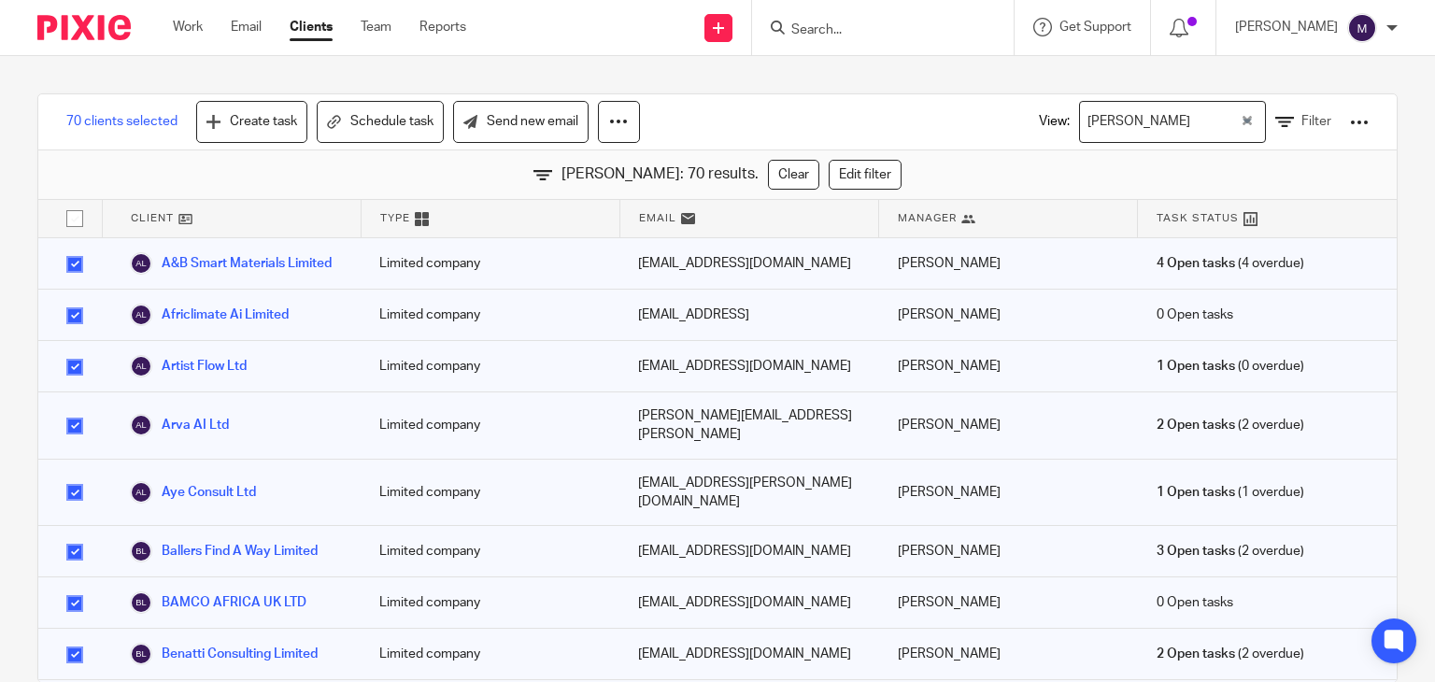
checkbox input "false"
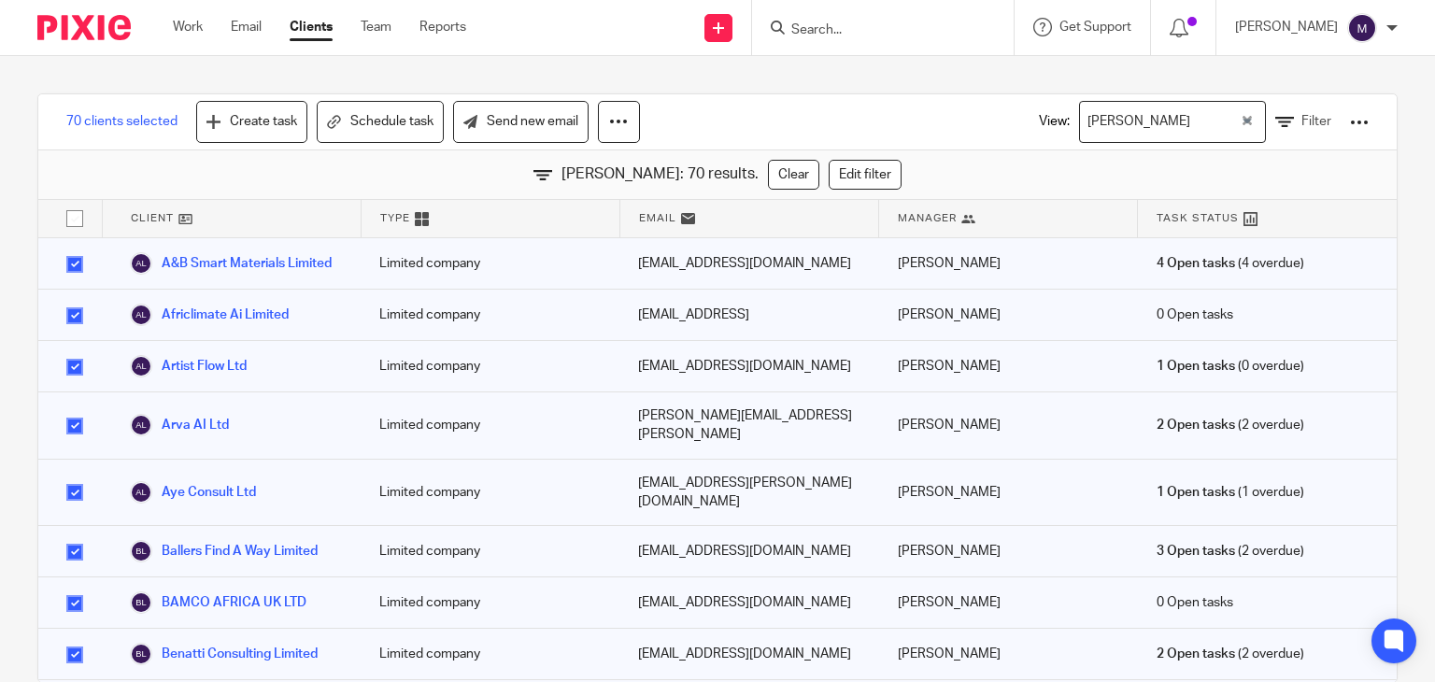
checkbox input "false"
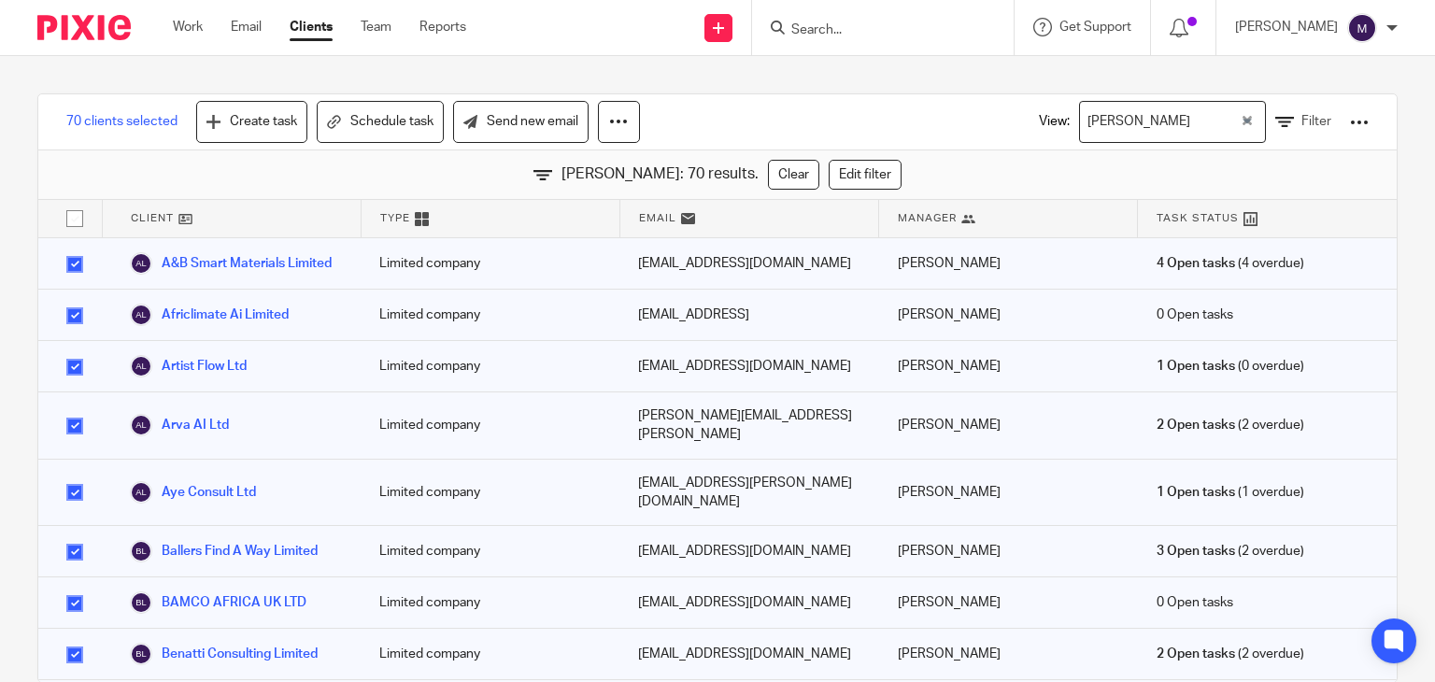
checkbox input "false"
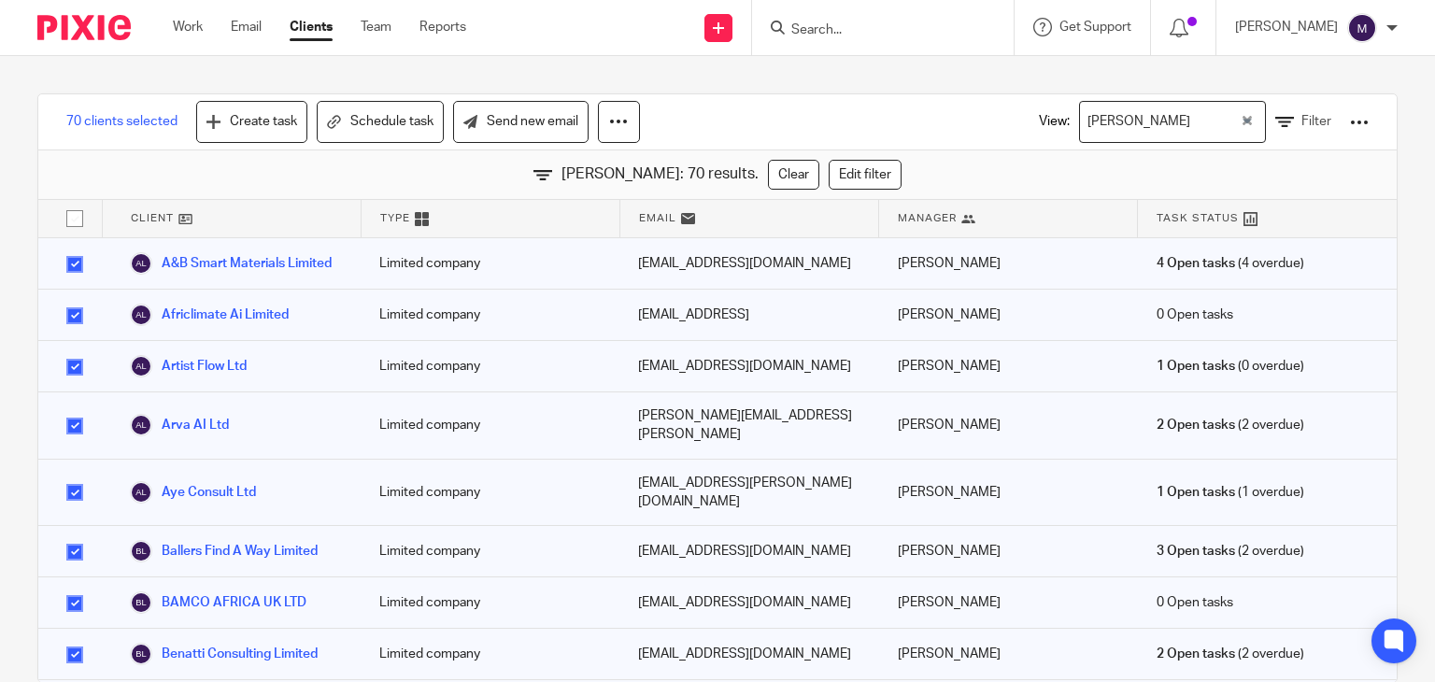
checkbox input "false"
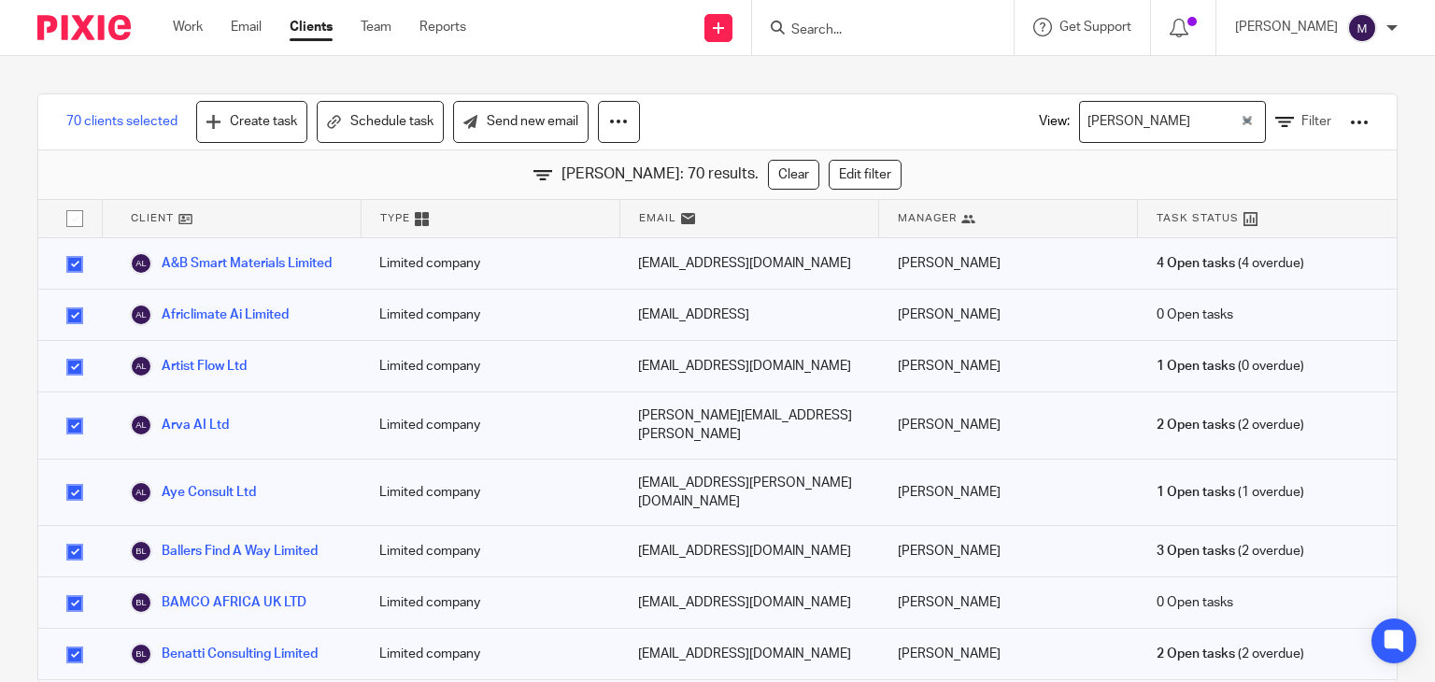
checkbox input "false"
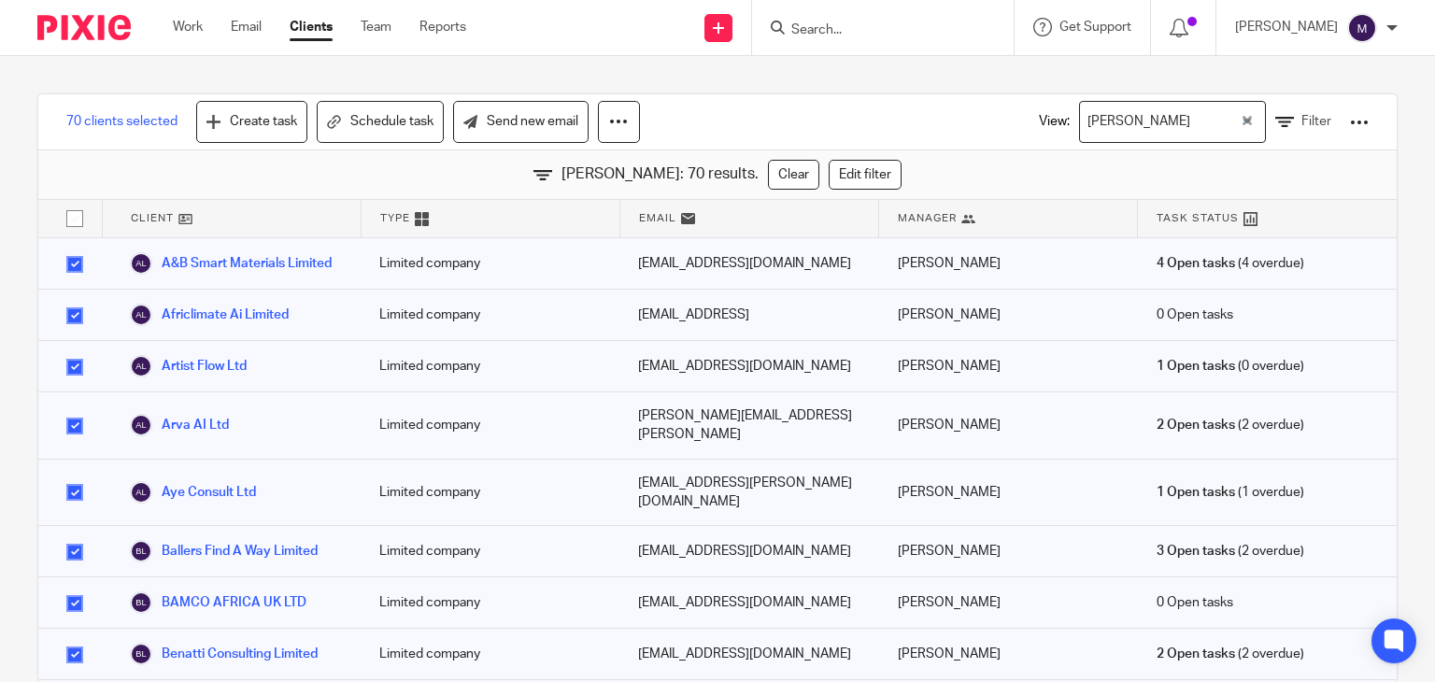
checkbox input "false"
